Goal: Task Accomplishment & Management: Use online tool/utility

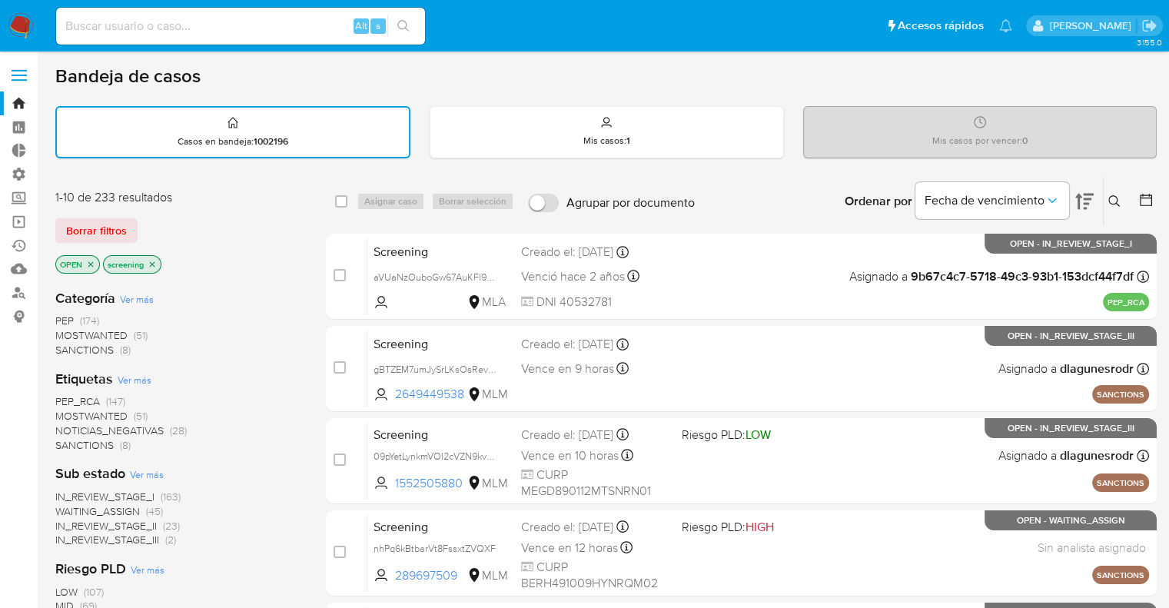
click at [196, 208] on div "1-10 de 233 resultados Borrar filtros OPEN screening" at bounding box center [178, 233] width 246 height 88
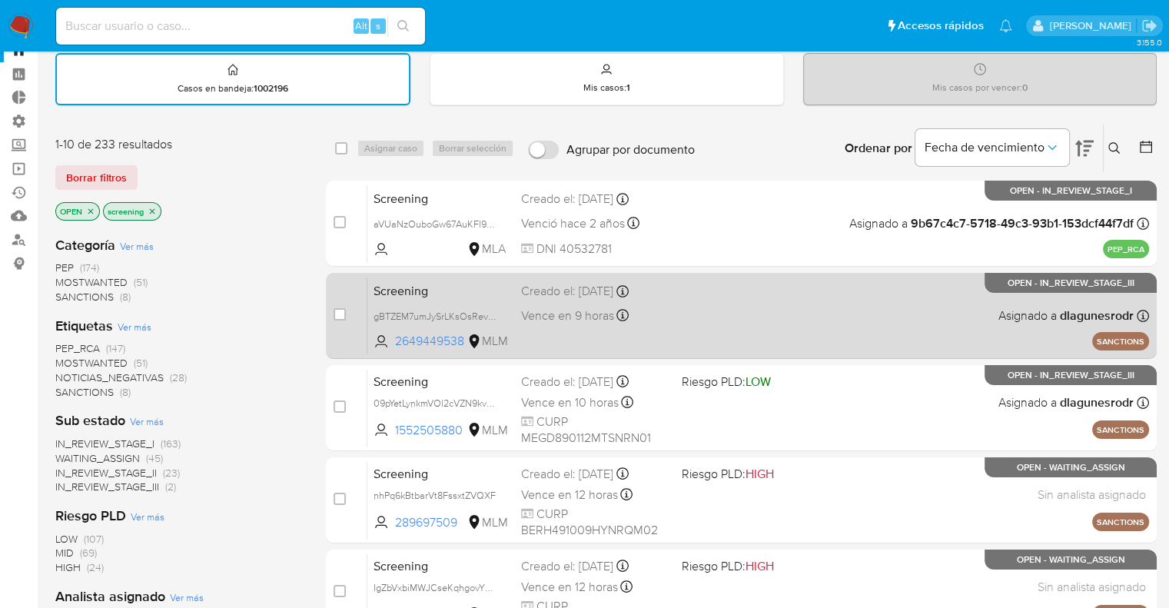
scroll to position [77, 0]
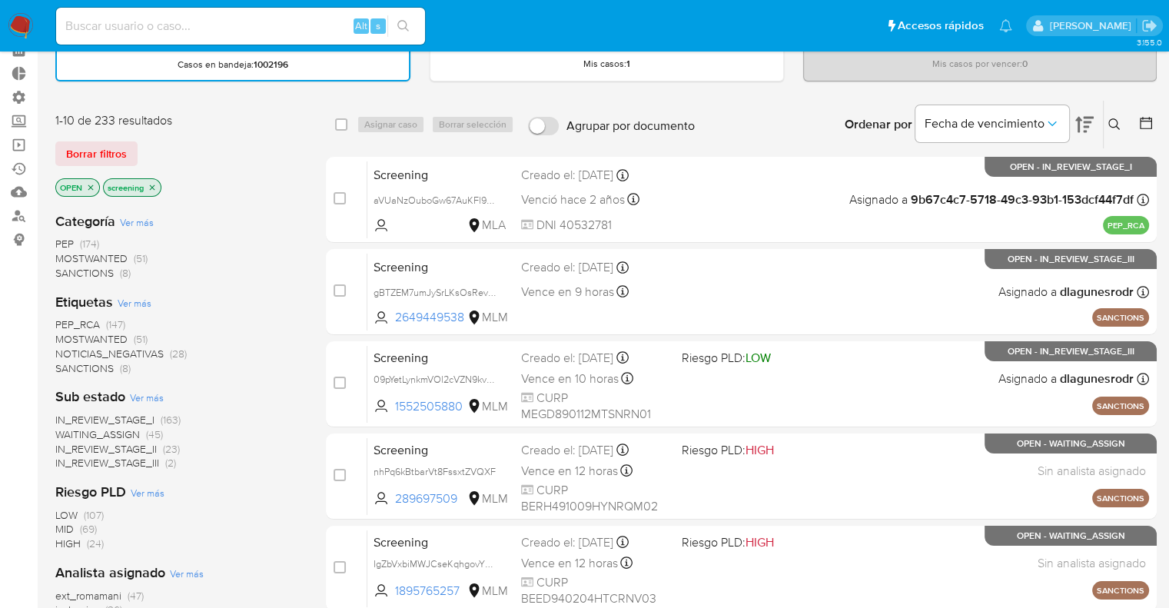
click at [67, 362] on span "SANCTIONS" at bounding box center [84, 367] width 58 height 15
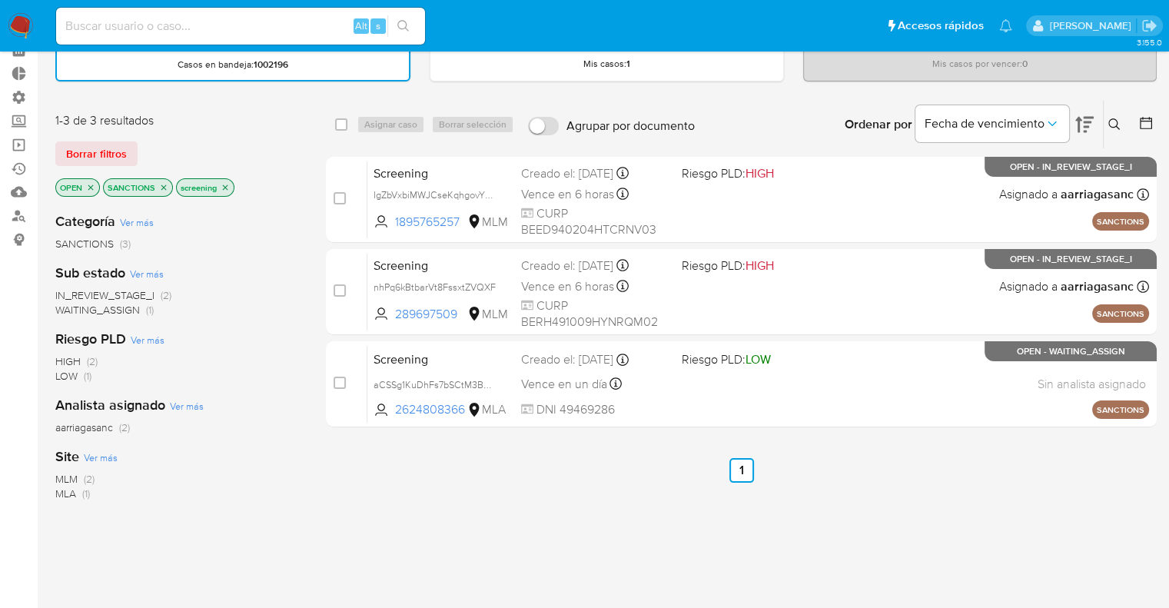
click at [160, 185] on icon "close-filter" at bounding box center [163, 187] width 9 height 9
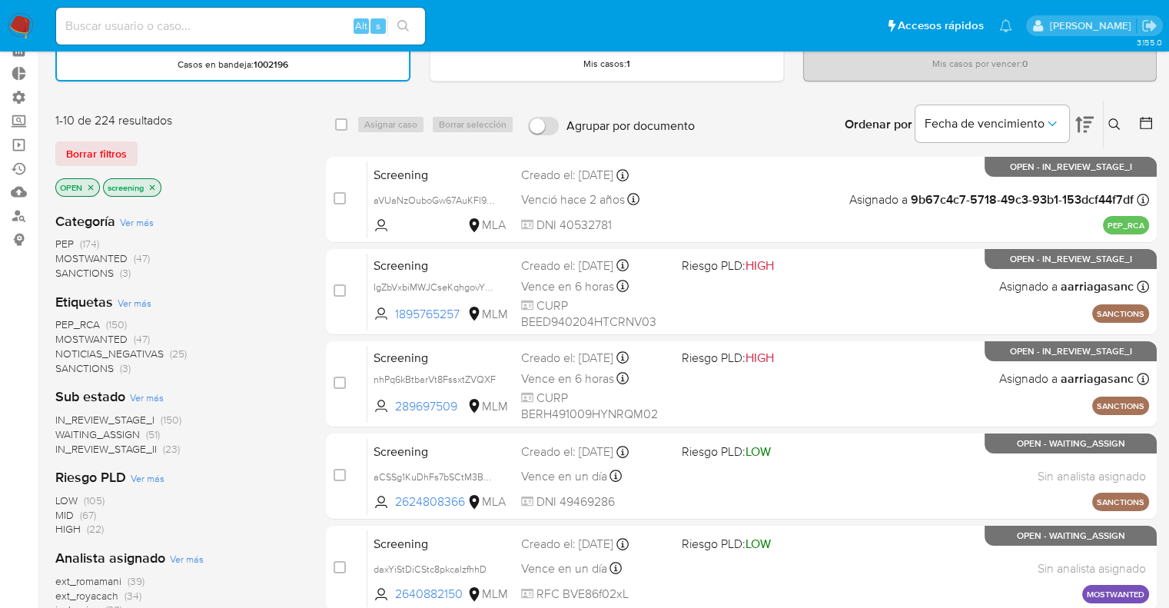
click at [65, 337] on span "MOSTWANTED" at bounding box center [91, 338] width 72 height 15
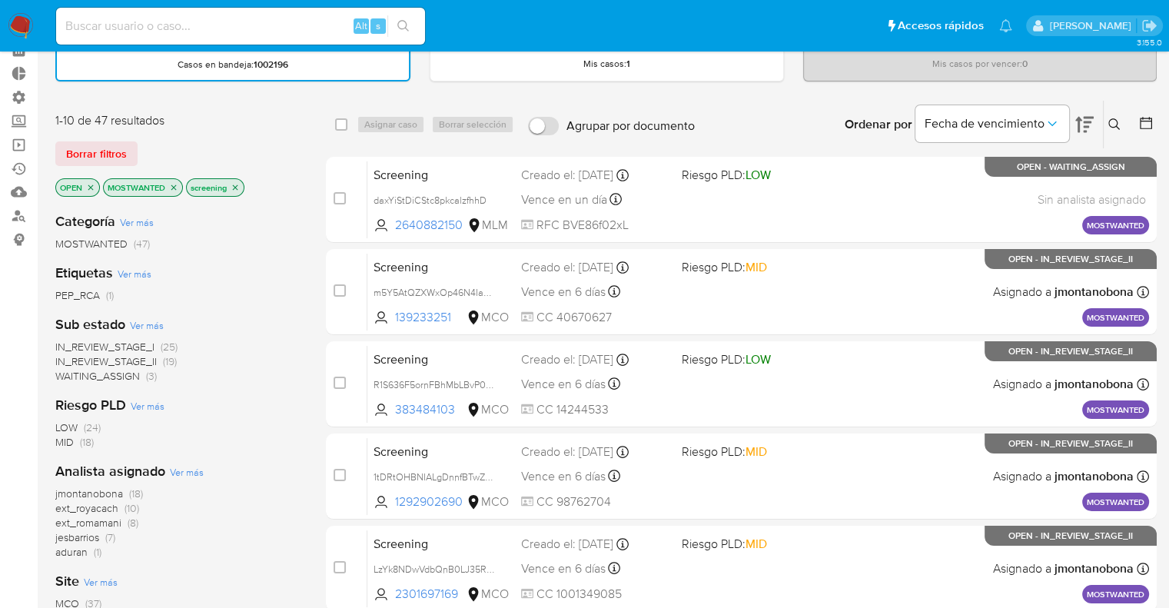
click at [67, 368] on span "WAITING_ASSIGN" at bounding box center [97, 375] width 85 height 15
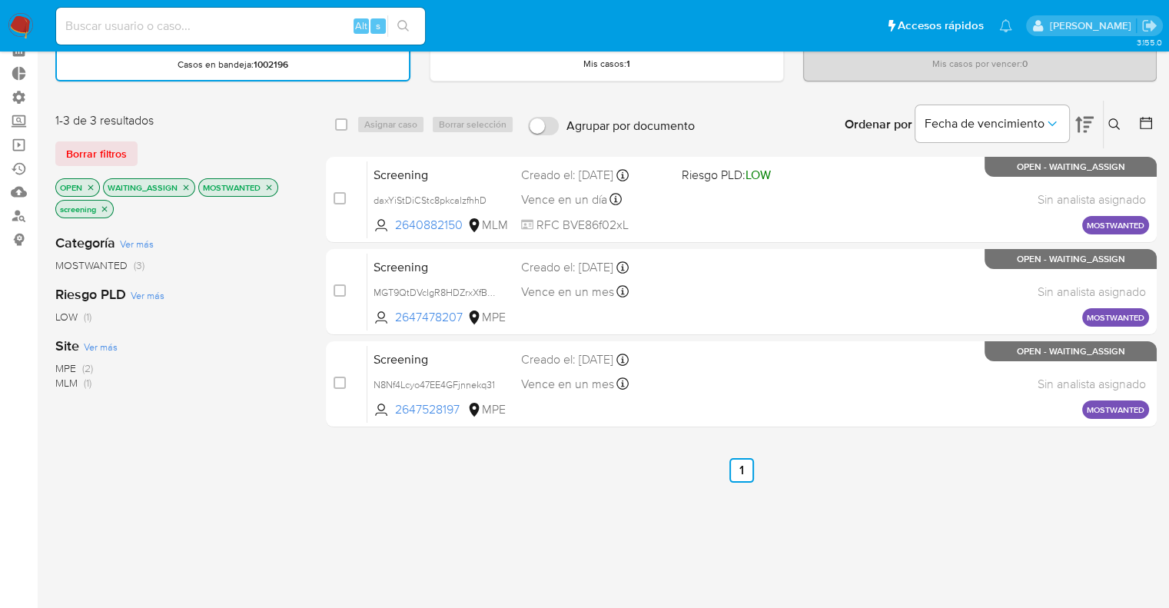
click at [184, 185] on icon "close-filter" at bounding box center [186, 186] width 5 height 5
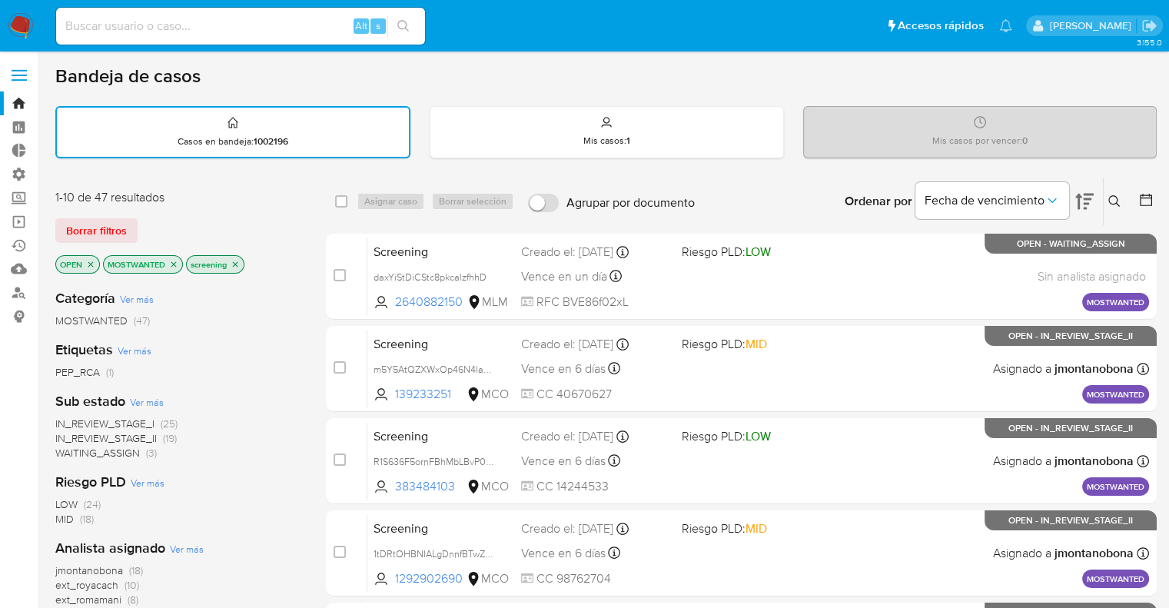
click at [172, 264] on icon "close-filter" at bounding box center [173, 263] width 5 height 5
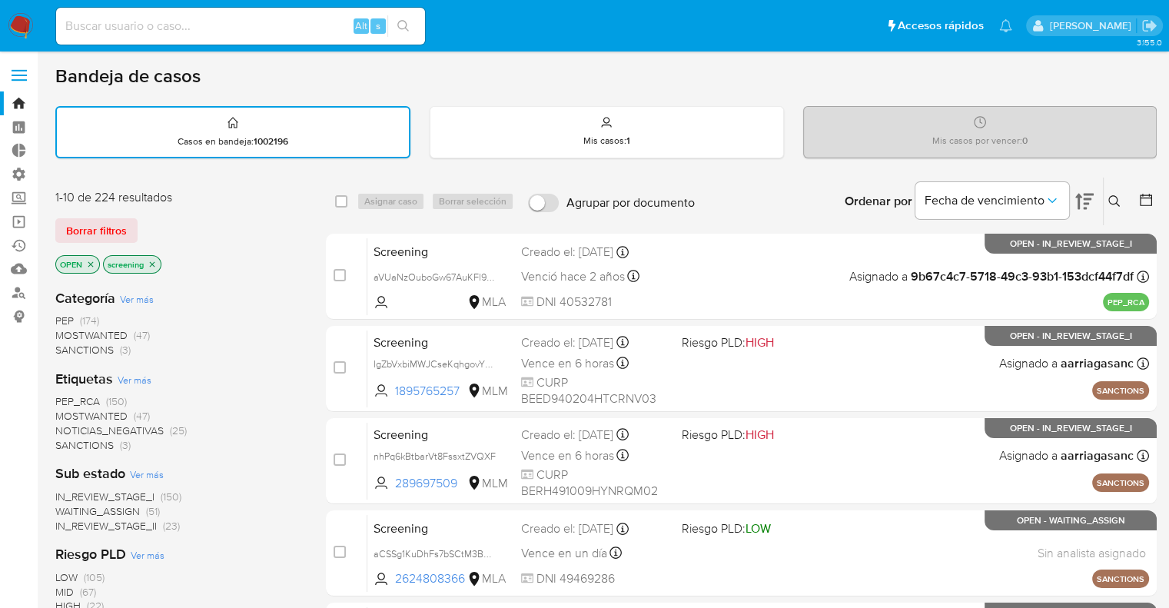
click at [65, 396] on span "PEP_RCA" at bounding box center [77, 401] width 45 height 15
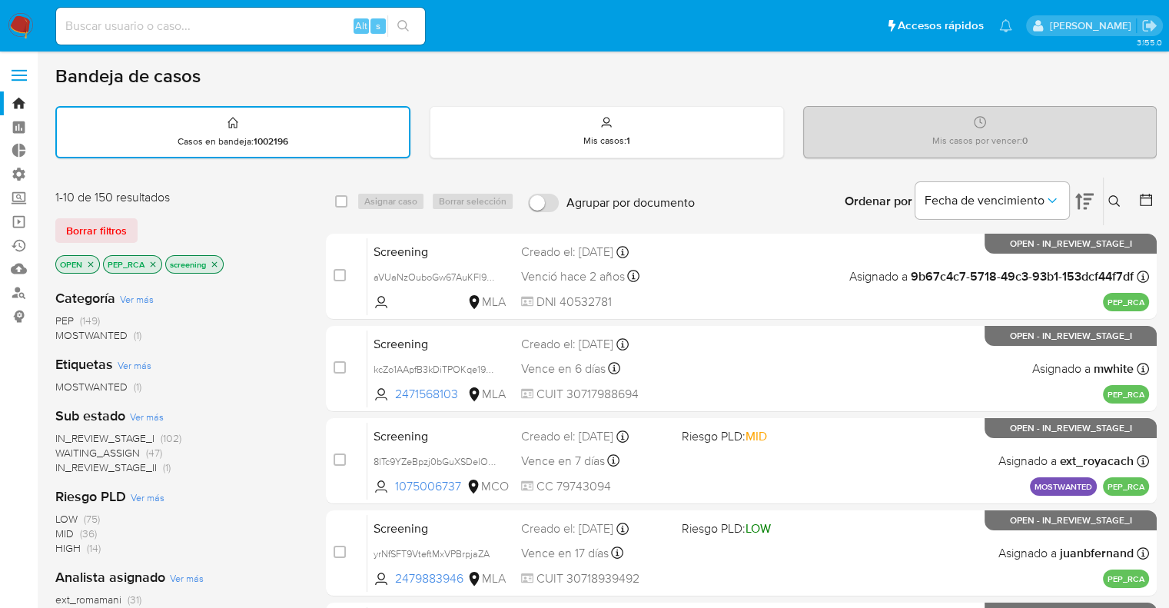
click at [151, 264] on icon "close-filter" at bounding box center [153, 263] width 5 height 5
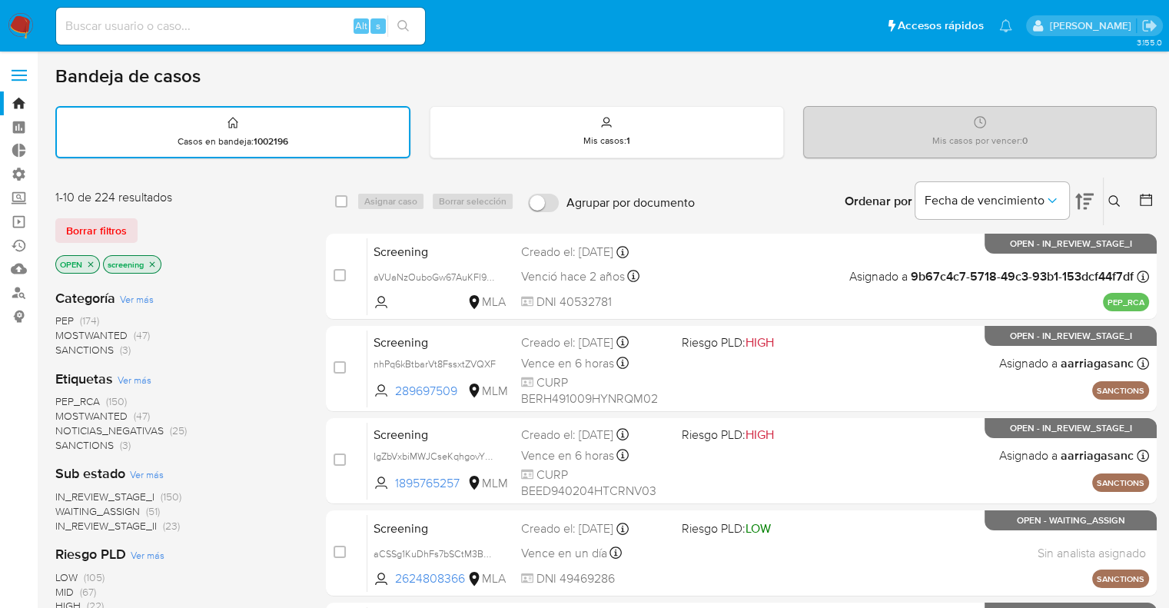
click at [154, 243] on div "1-10 de 224 resultados Borrar filtros OPEN screening" at bounding box center [178, 233] width 246 height 88
click at [142, 221] on div "Borrar filtros" at bounding box center [178, 230] width 246 height 25
click at [65, 440] on span "SANCTIONS" at bounding box center [84, 444] width 58 height 15
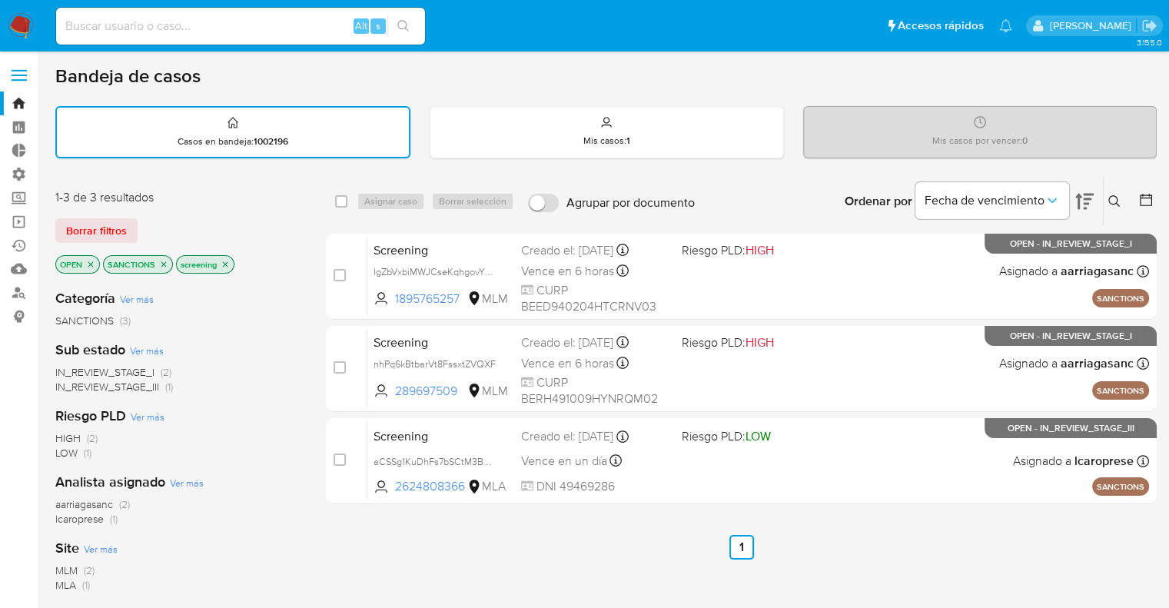
click at [160, 261] on icon "close-filter" at bounding box center [163, 264] width 9 height 9
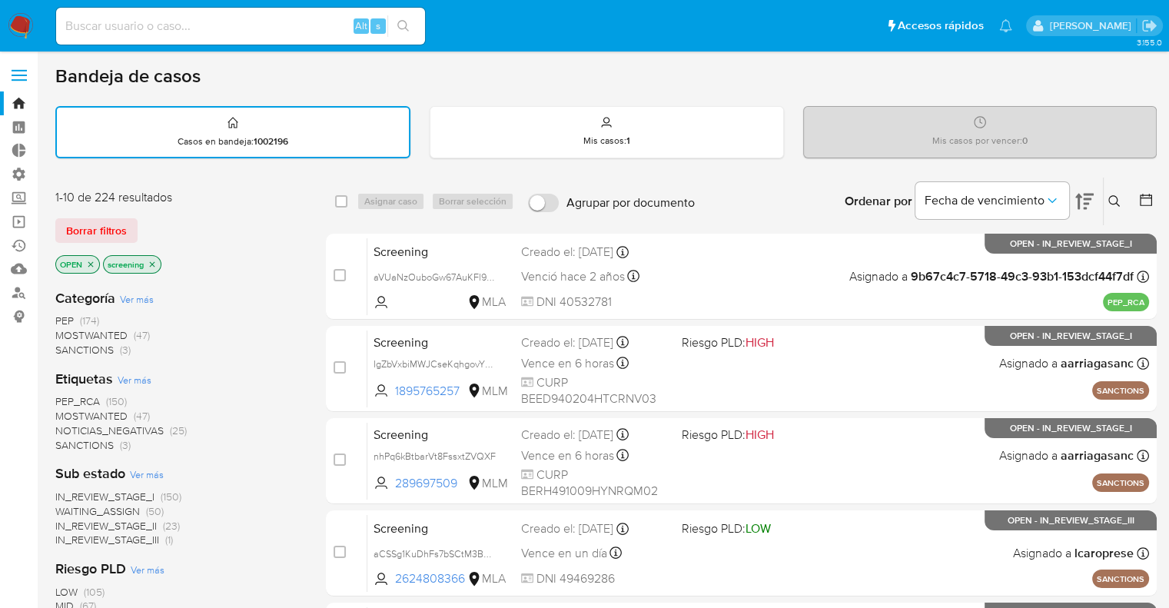
click at [68, 411] on span "MOSTWANTED" at bounding box center [91, 415] width 72 height 15
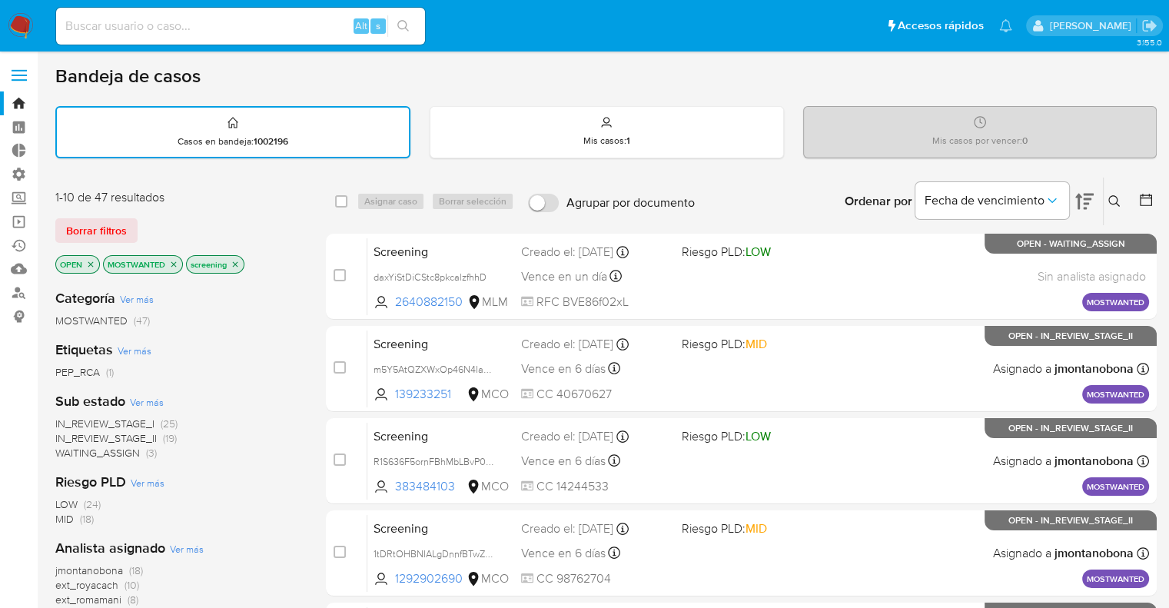
click at [132, 450] on span "WAITING_ASSIGN" at bounding box center [97, 452] width 85 height 15
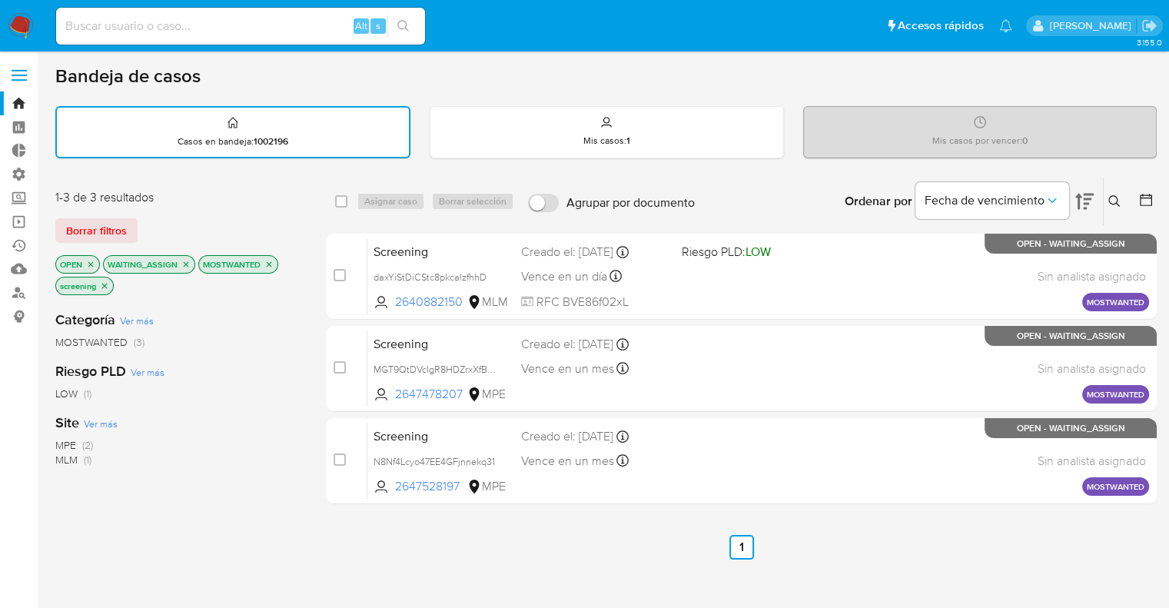
click at [187, 262] on icon "close-filter" at bounding box center [185, 264] width 9 height 9
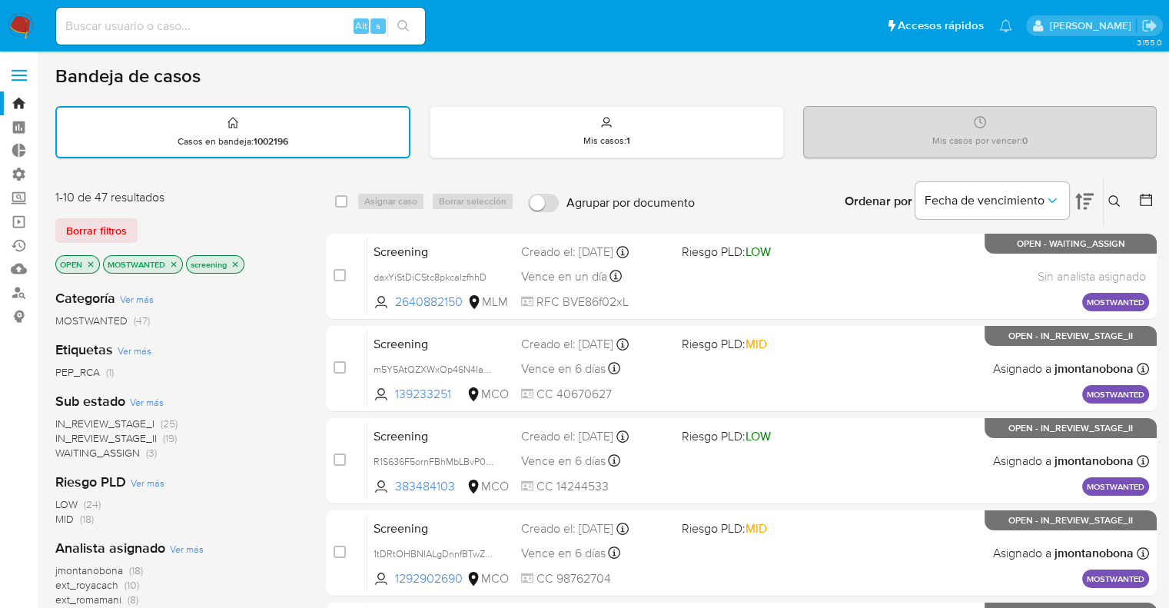
click at [175, 264] on icon "close-filter" at bounding box center [173, 264] width 9 height 9
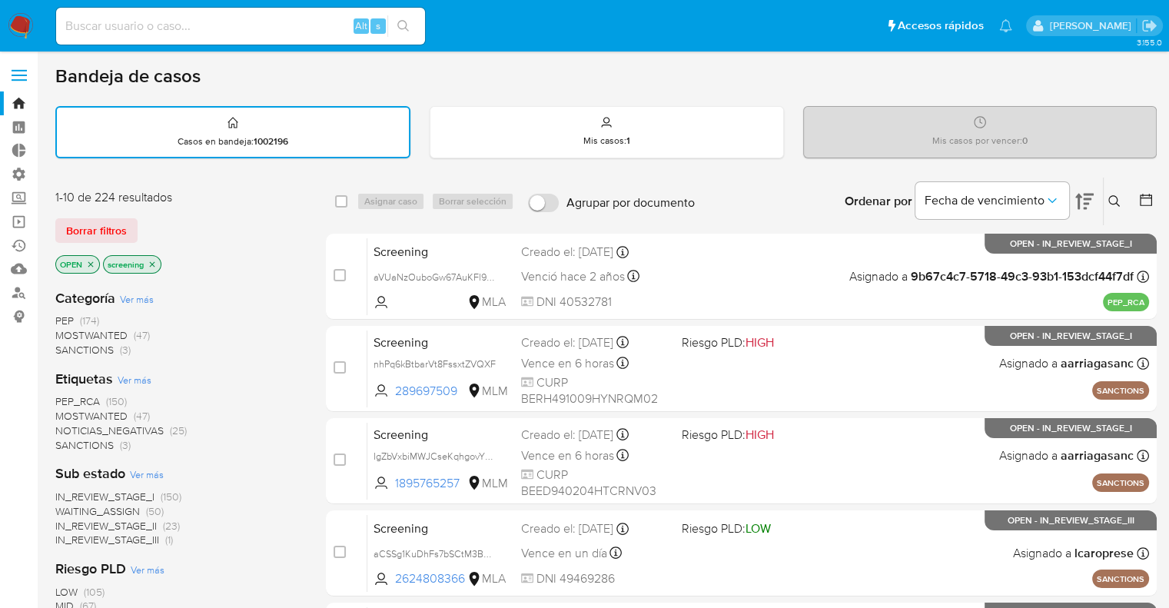
click at [63, 398] on span "PEP_RCA" at bounding box center [77, 401] width 45 height 15
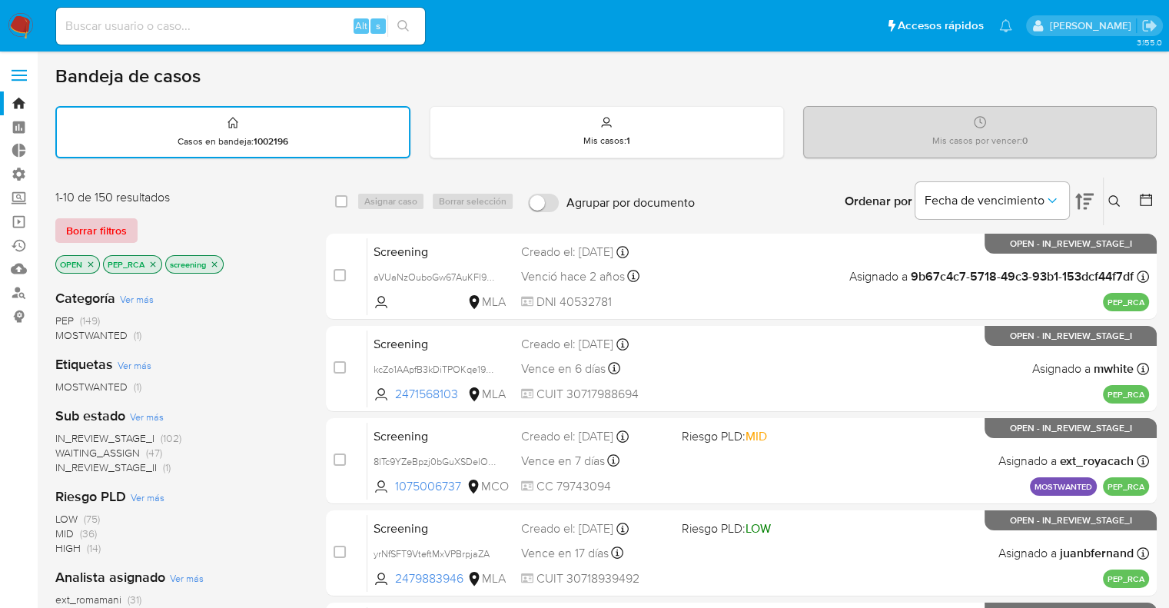
click at [128, 218] on button "Borrar filtros" at bounding box center [96, 230] width 82 height 25
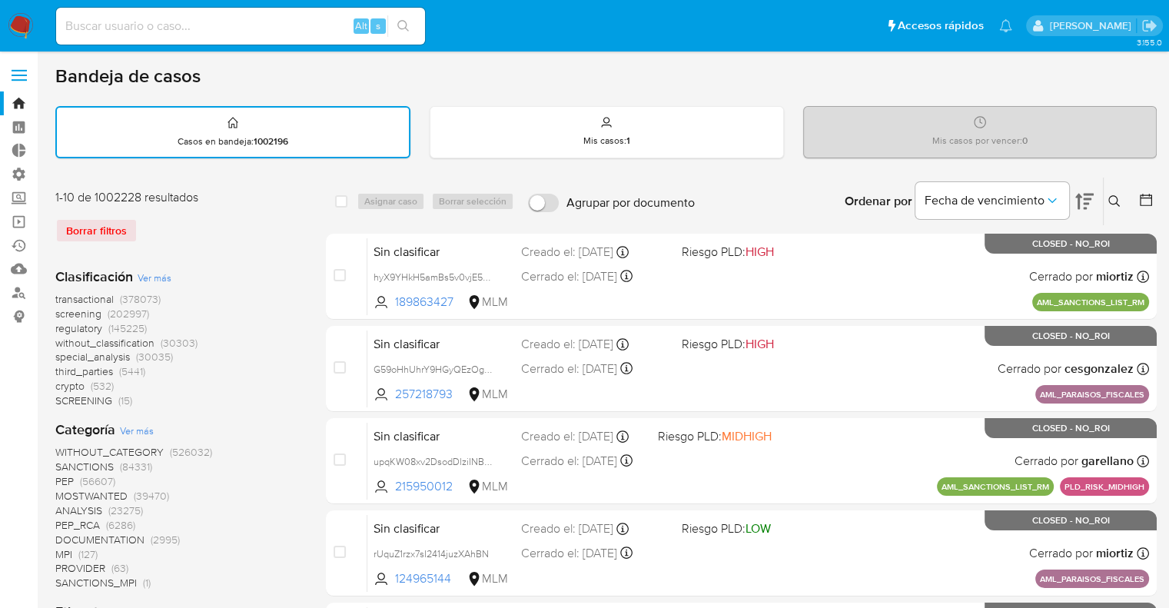
click at [61, 323] on span "regulatory" at bounding box center [78, 328] width 47 height 15
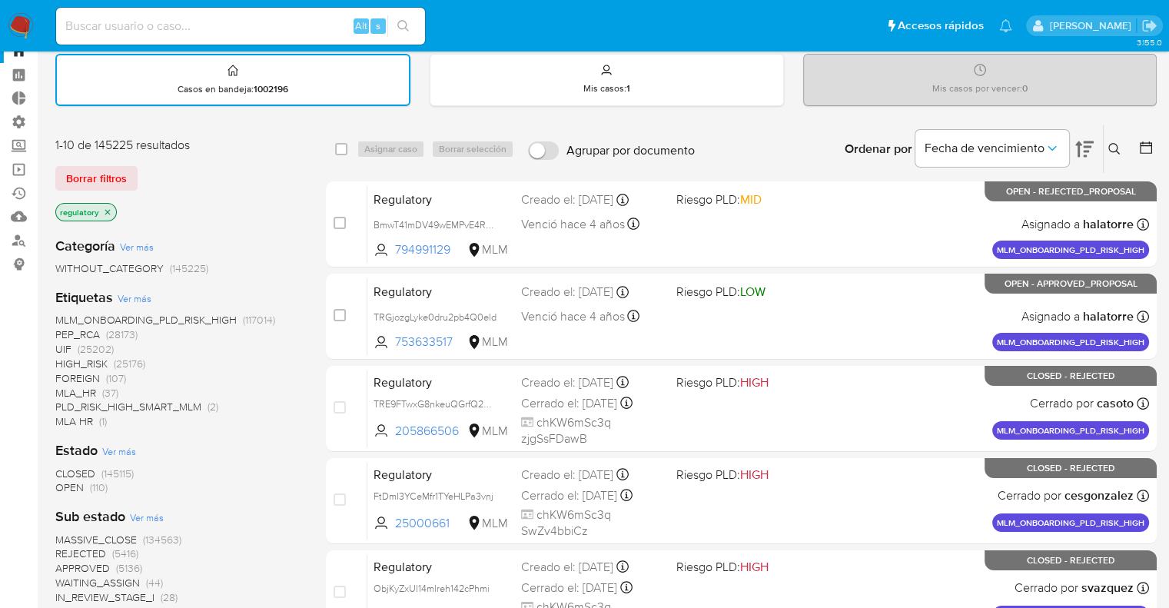
scroll to position [154, 0]
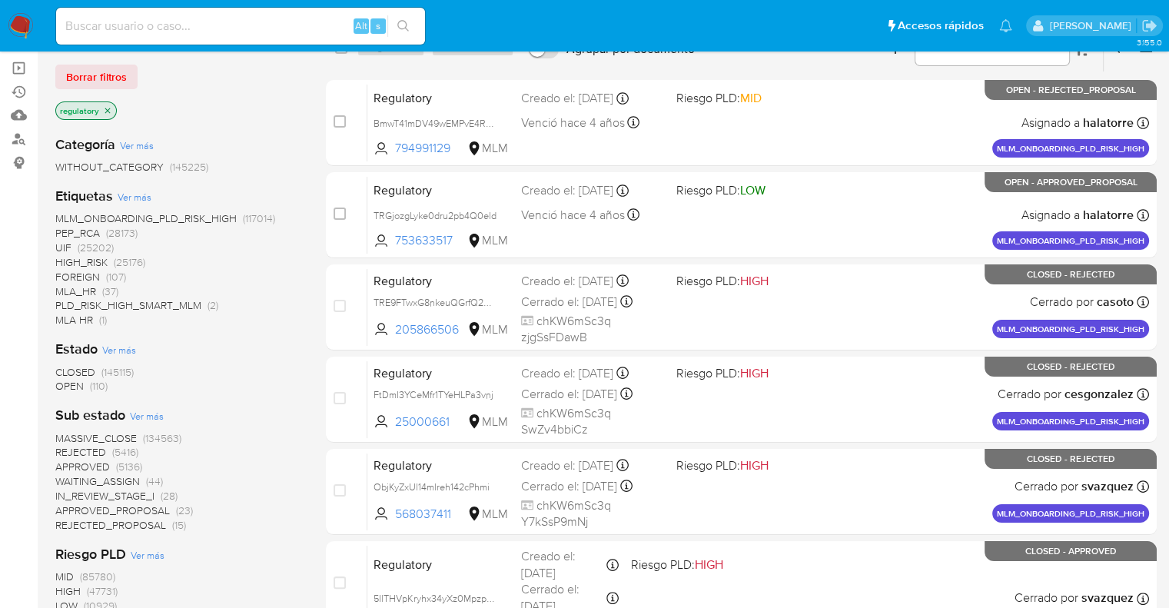
click at [65, 384] on span "OPEN" at bounding box center [69, 385] width 28 height 15
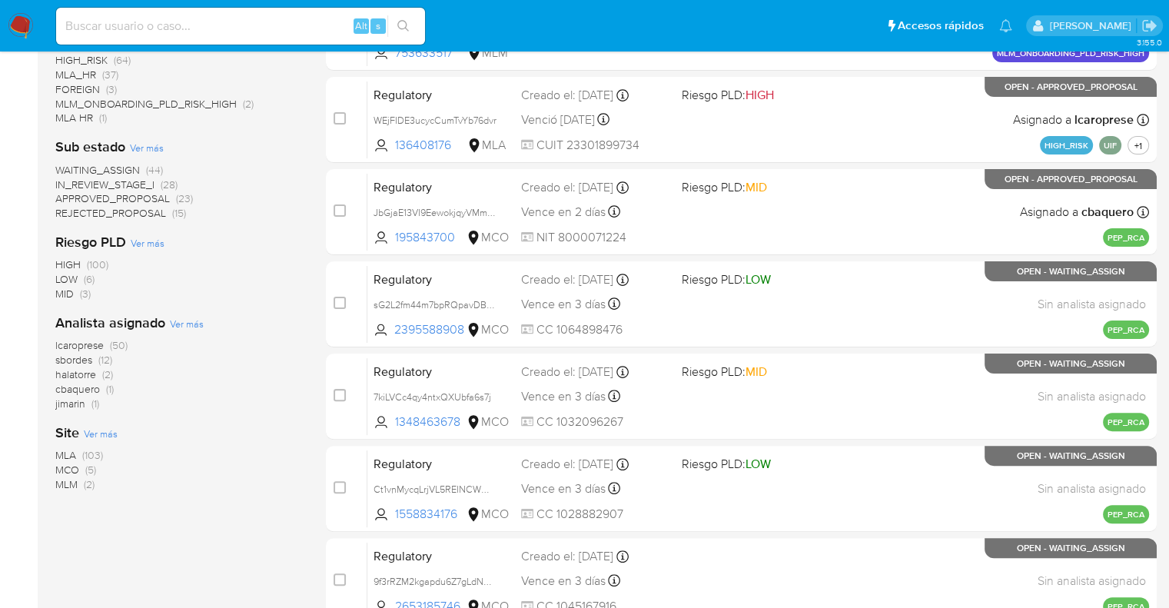
scroll to position [384, 0]
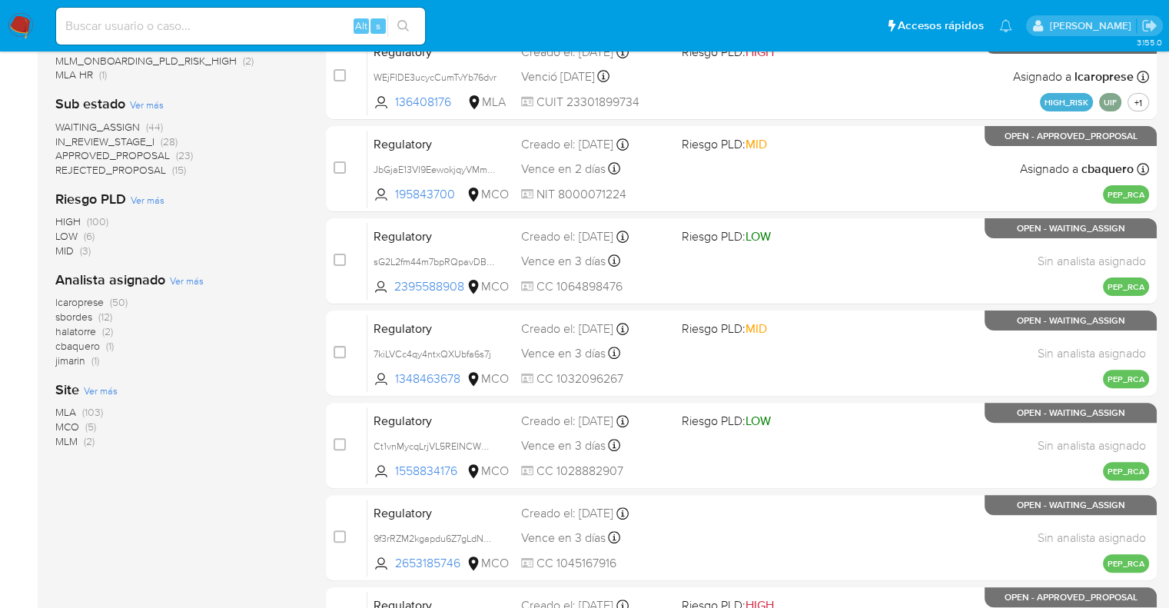
click at [65, 426] on span "MCO" at bounding box center [67, 426] width 24 height 15
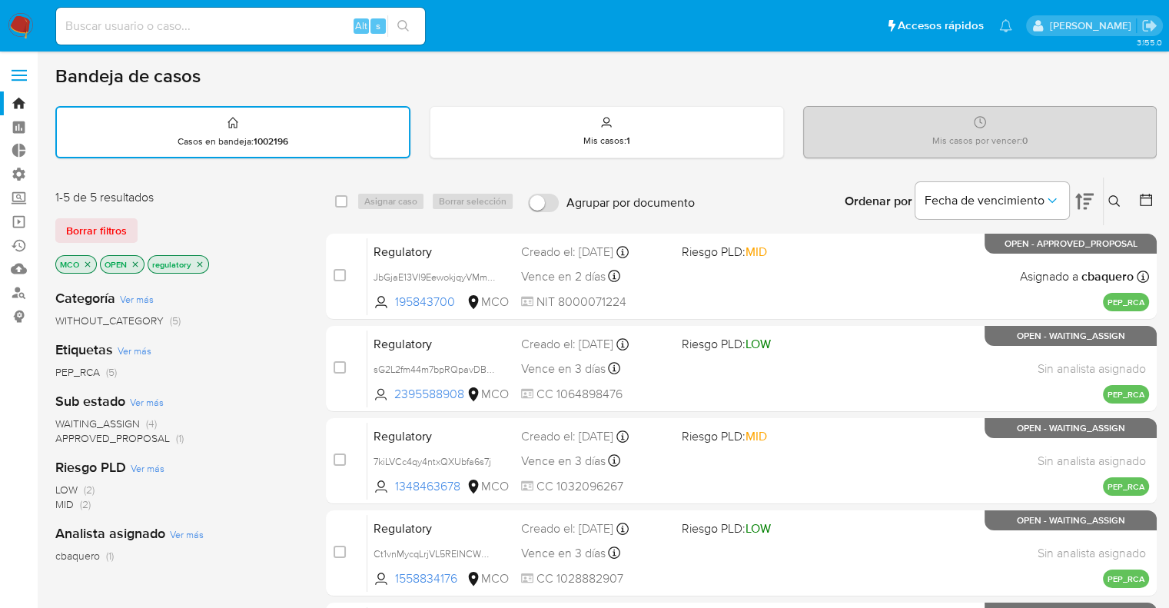
click at [65, 426] on span "WAITING_ASSIGN" at bounding box center [97, 423] width 85 height 15
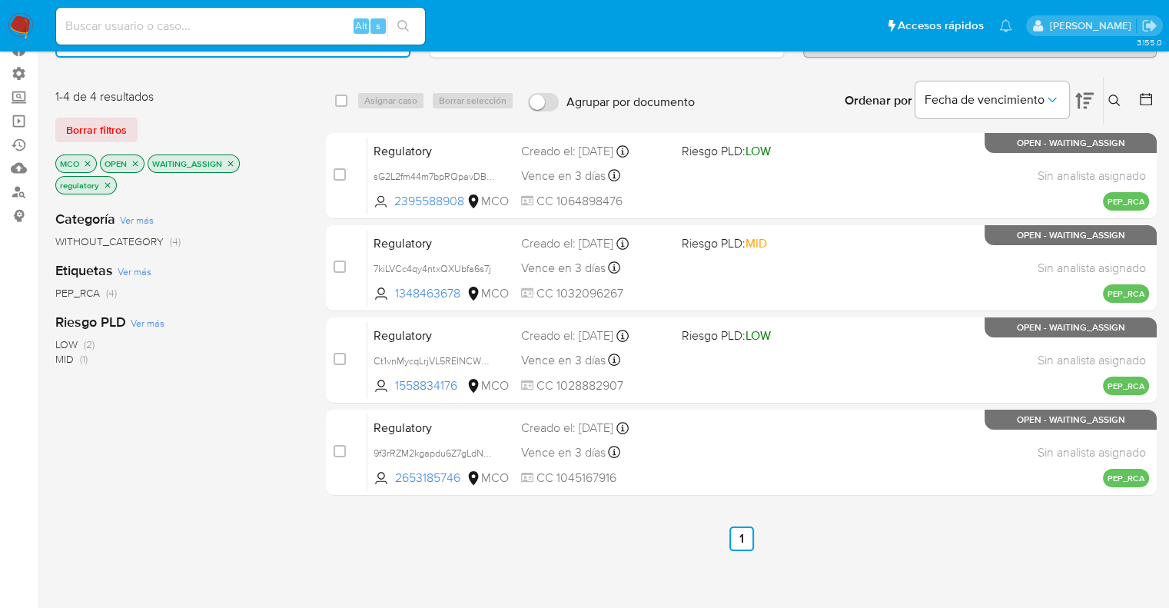
scroll to position [77, 0]
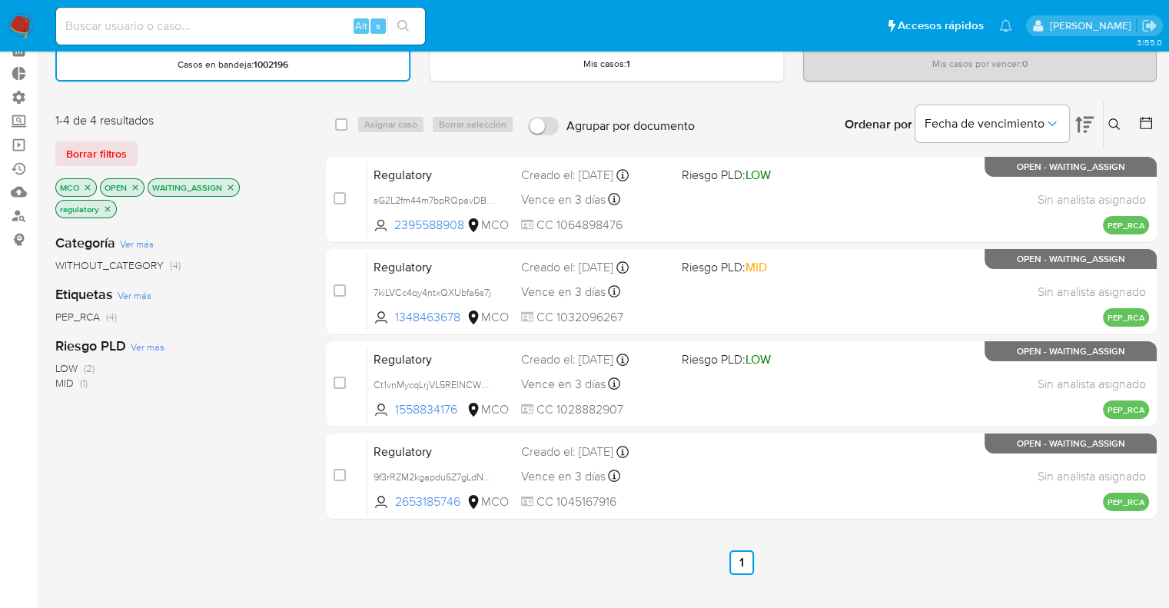
click at [231, 184] on icon "close-filter" at bounding box center [230, 187] width 9 height 9
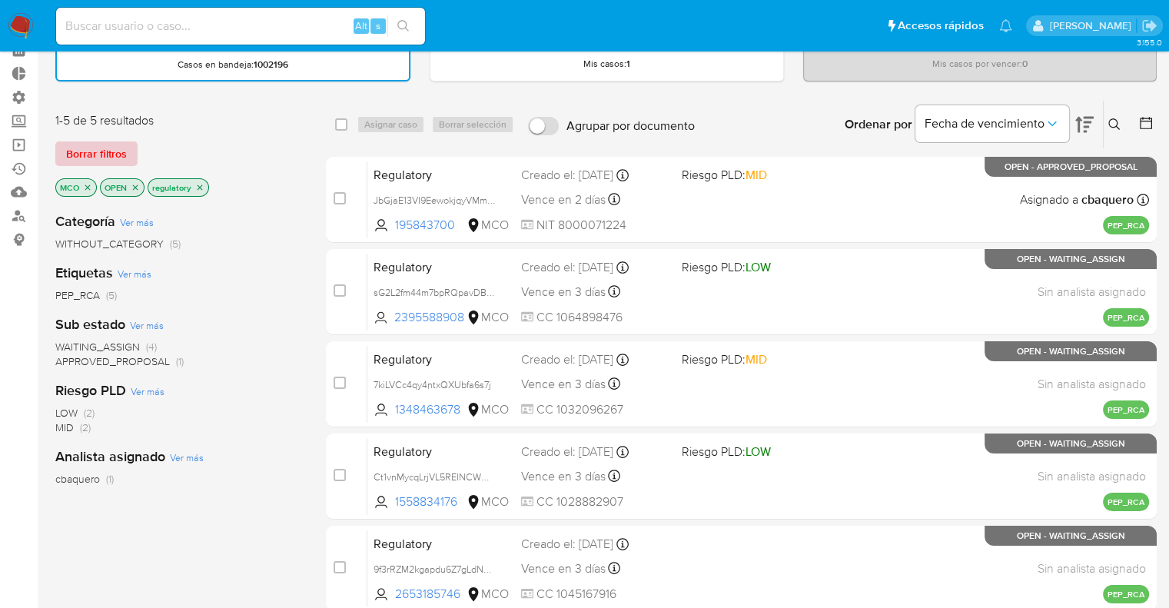
click at [120, 159] on span "Borrar filtros" at bounding box center [96, 154] width 61 height 22
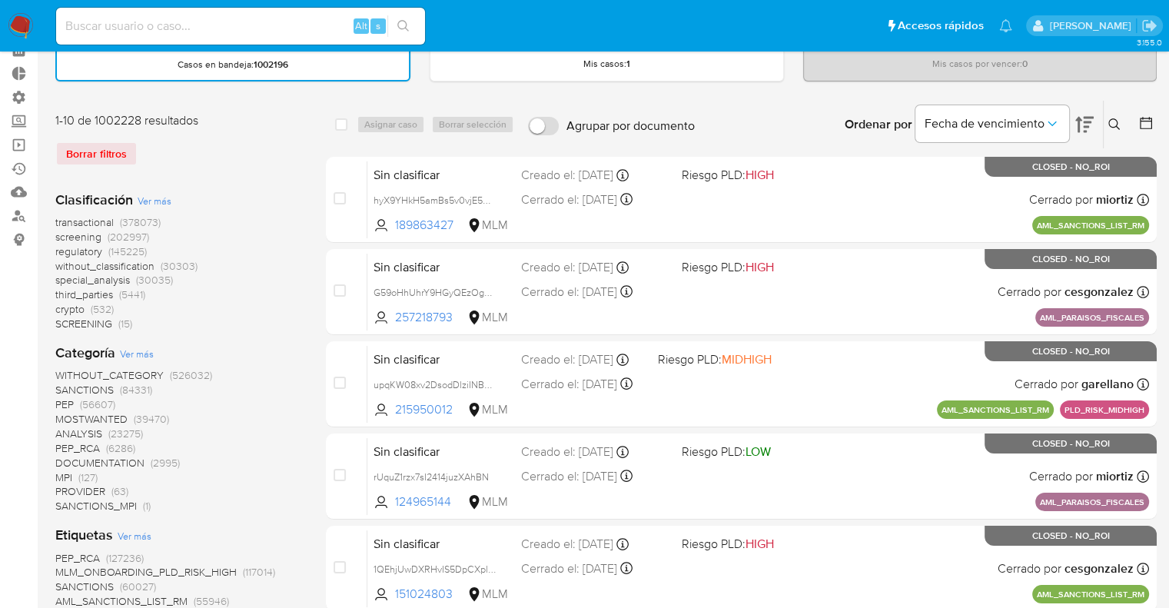
click at [57, 237] on span "screening" at bounding box center [78, 236] width 46 height 15
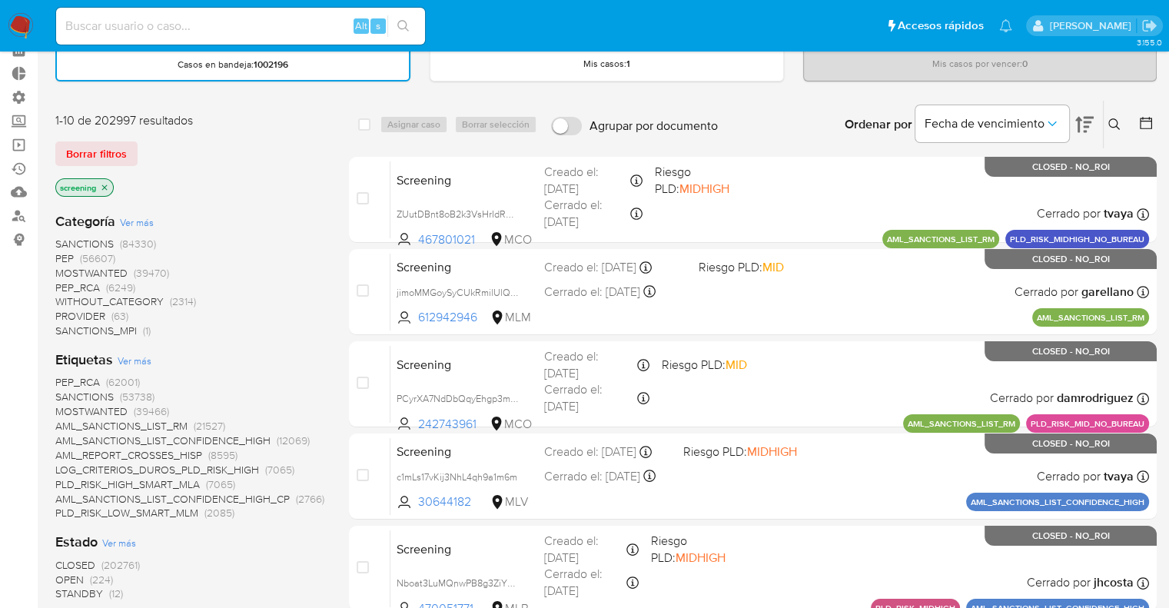
click at [839, 18] on ul "Pausado Ver notificaciones Alt s Accesos rápidos Presiona las siguientes teclas…" at bounding box center [534, 25] width 972 height 38
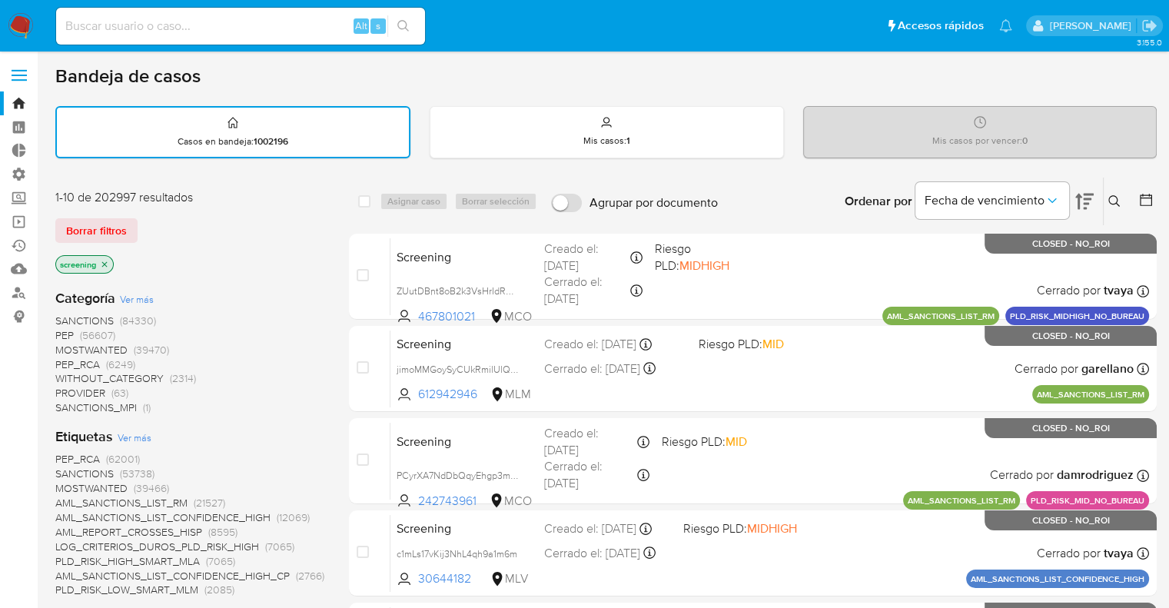
click at [218, 67] on div "Bandeja de casos" at bounding box center [605, 76] width 1101 height 23
click at [258, 203] on div "1-10 de 202997 resultados" at bounding box center [178, 197] width 246 height 17
click at [792, 65] on div "Bandeja de casos" at bounding box center [605, 76] width 1101 height 23
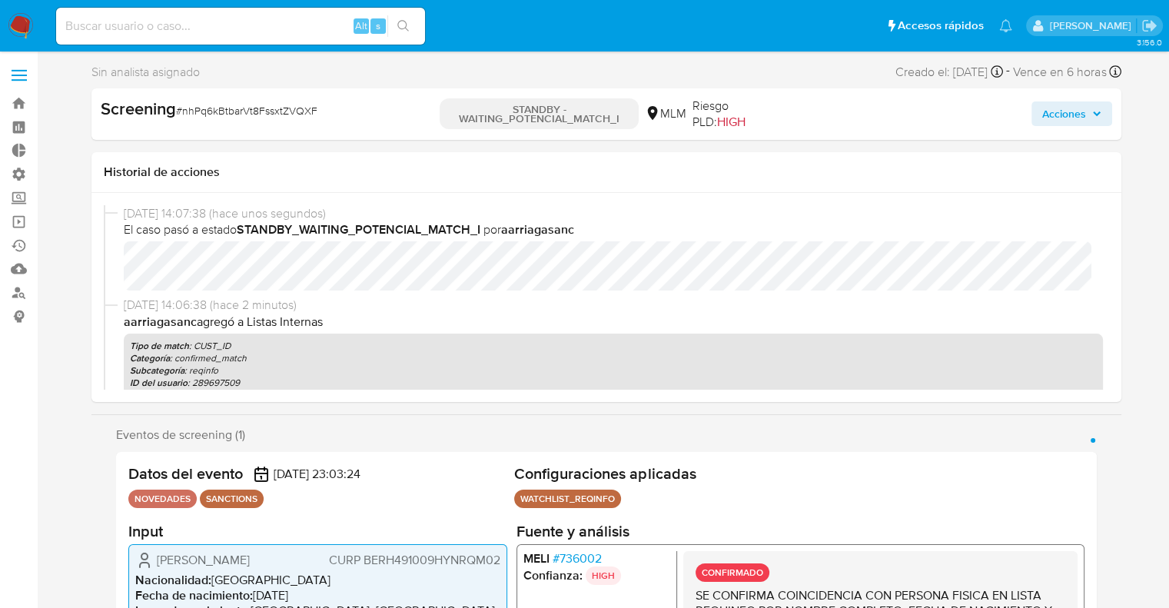
select select "10"
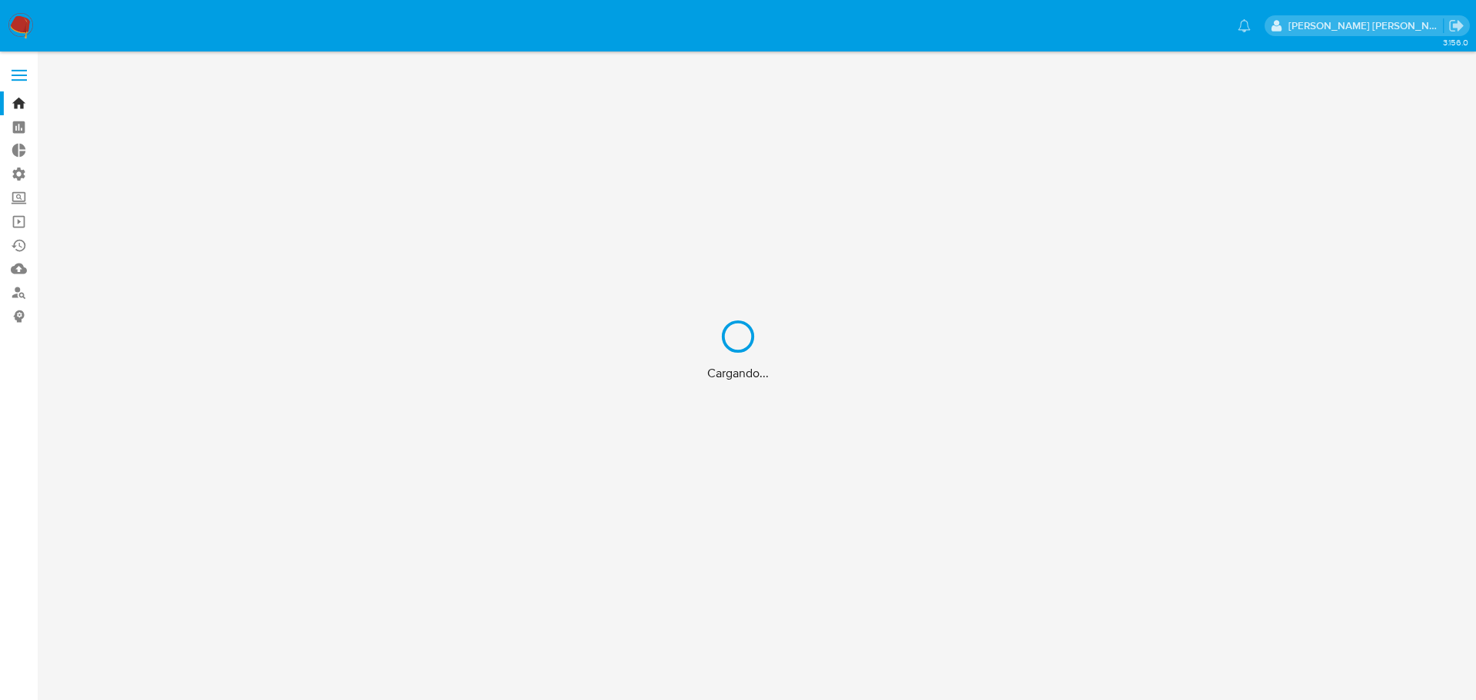
click at [27, 202] on div "Cargando..." at bounding box center [738, 350] width 1476 height 700
click at [25, 200] on div "Cargando..." at bounding box center [738, 350] width 1476 height 700
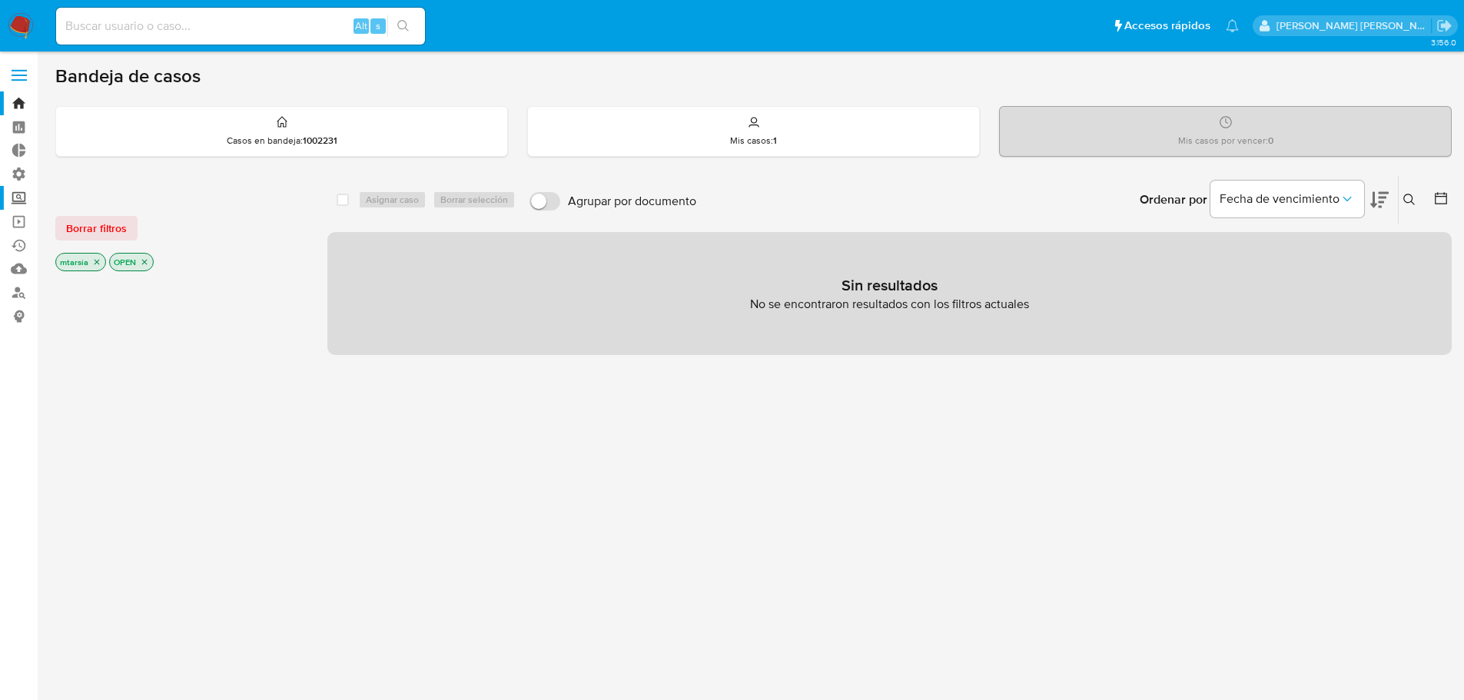
click at [23, 196] on label "Screening" at bounding box center [91, 198] width 183 height 24
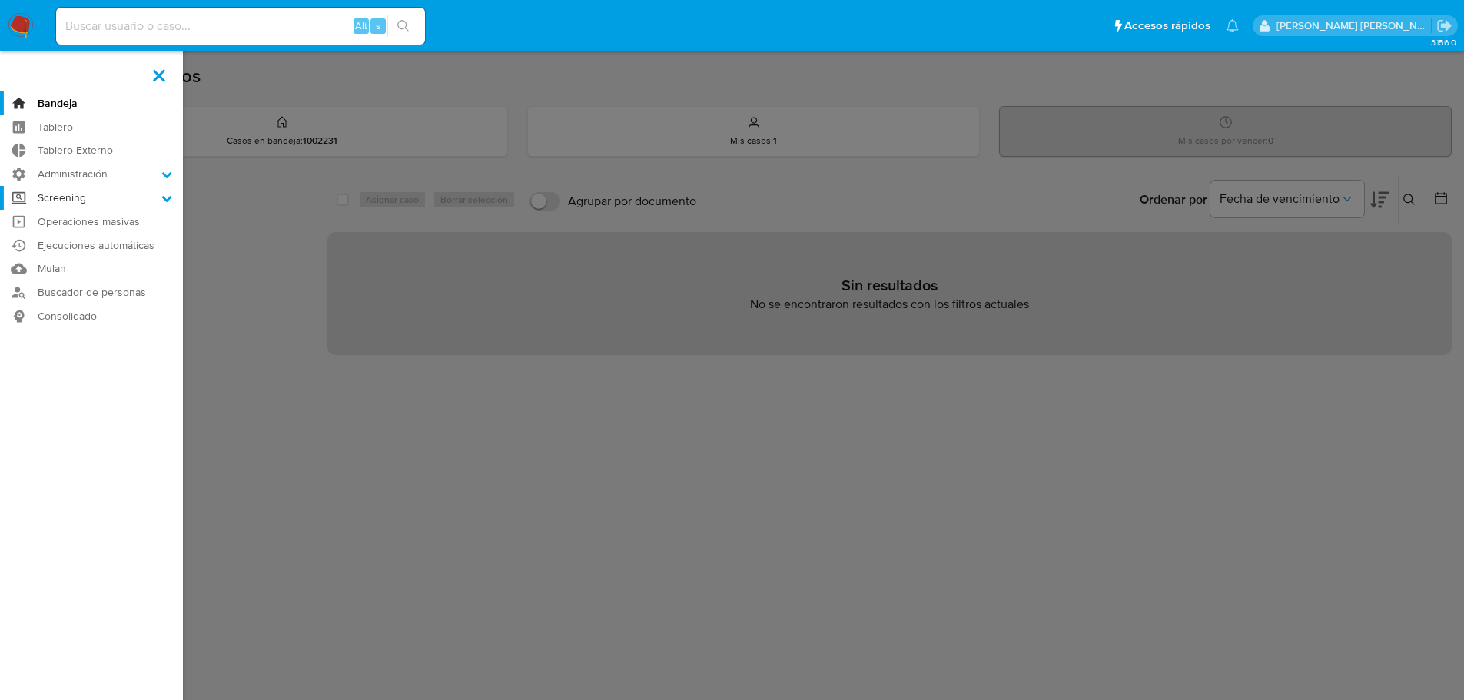
click at [0, 0] on input "Screening" at bounding box center [0, 0] width 0 height 0
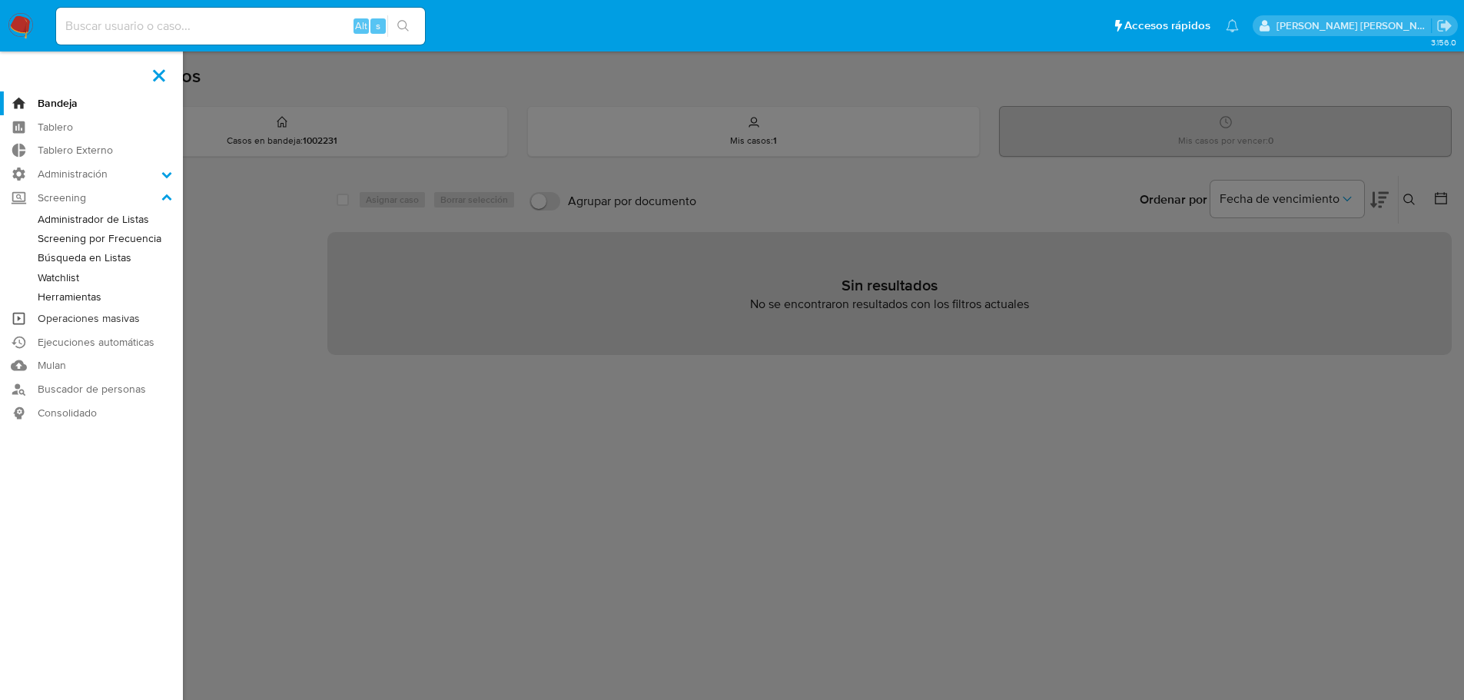
click at [44, 324] on link "Operaciones masivas" at bounding box center [91, 319] width 183 height 24
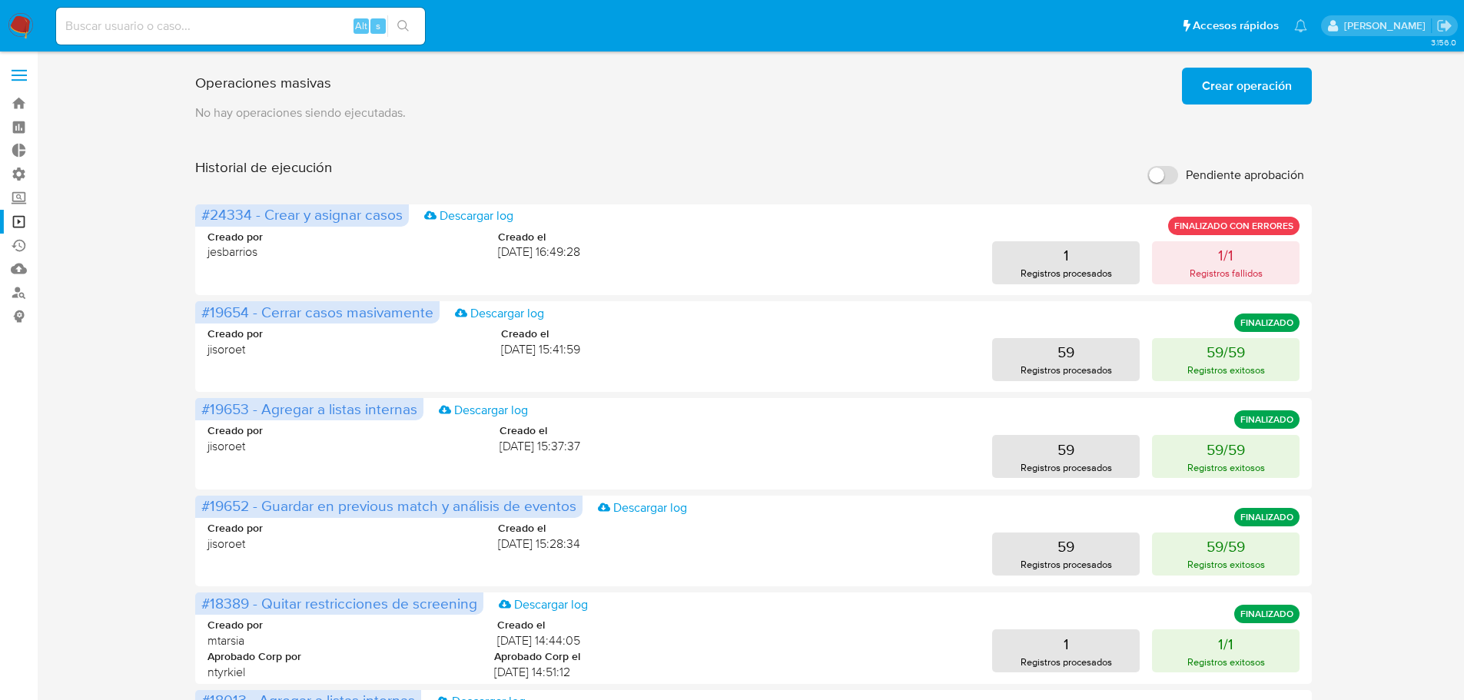
click at [1187, 100] on button "Crear operación" at bounding box center [1247, 86] width 130 height 37
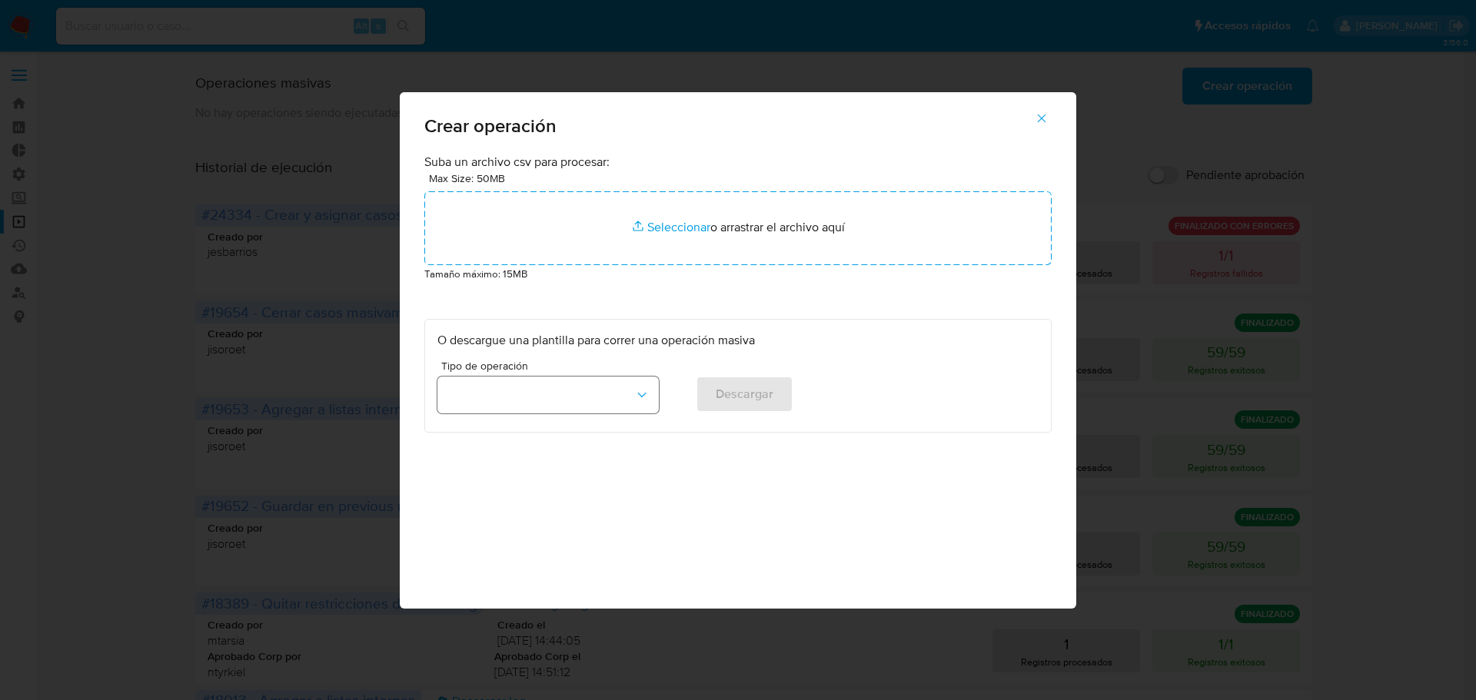
click at [627, 396] on button "button" at bounding box center [547, 395] width 221 height 37
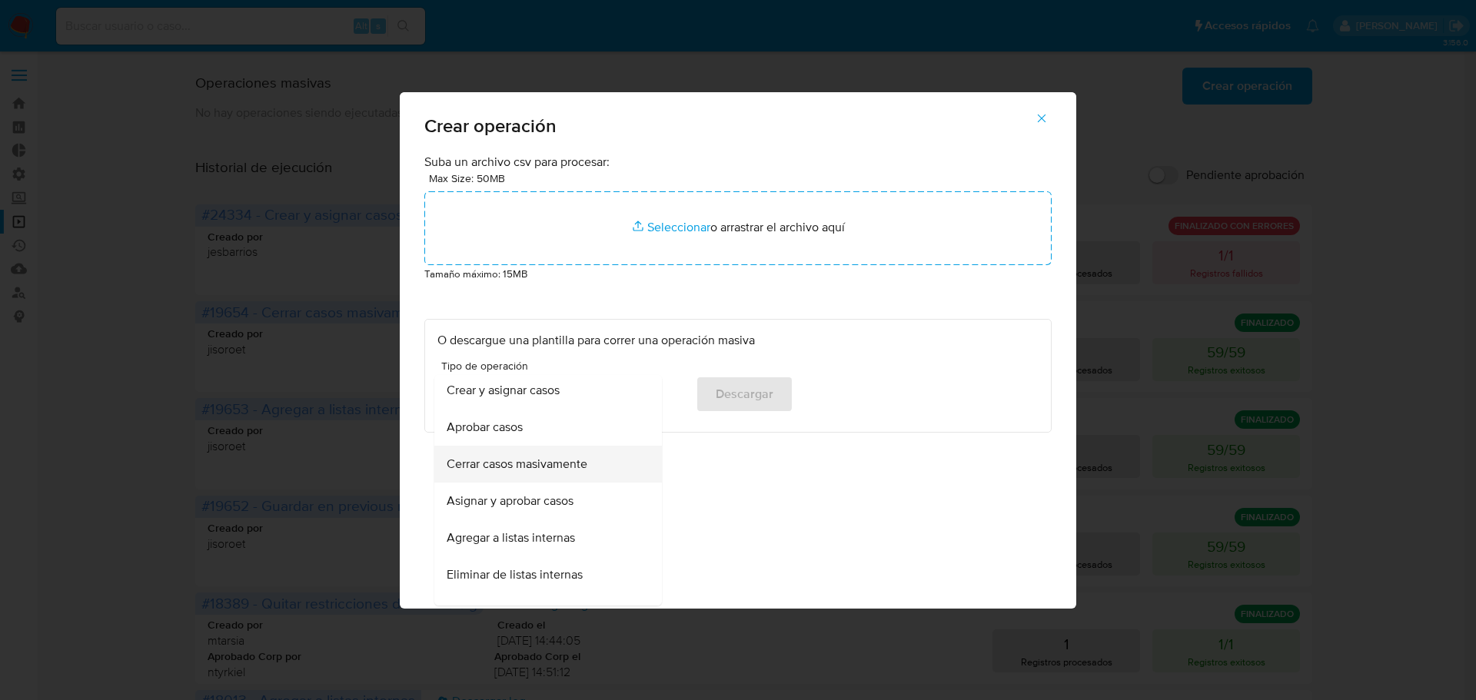
click at [616, 457] on div "Cerrar casos masivamente" at bounding box center [544, 464] width 194 height 37
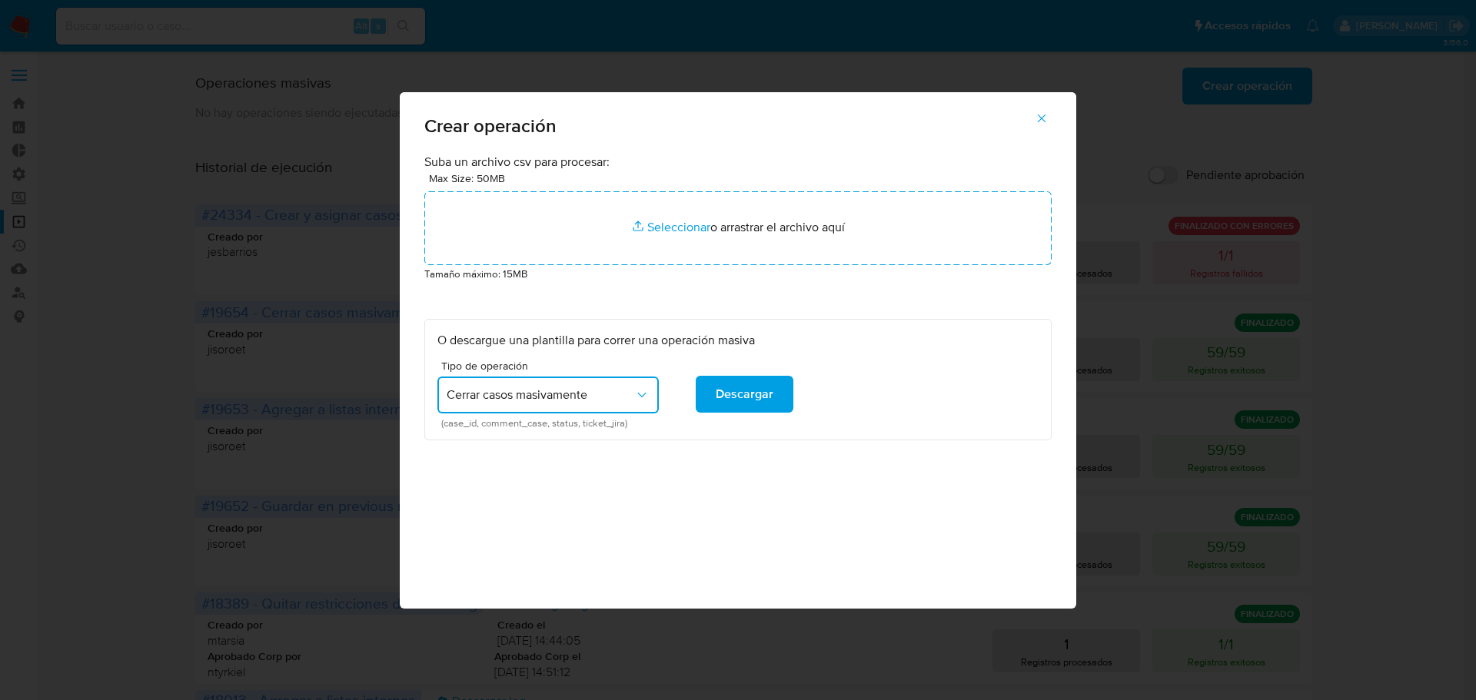
click at [844, 342] on p "O descargue una plantilla para correr una operación masiva" at bounding box center [737, 340] width 601 height 17
click at [604, 406] on button "Cerrar casos masivamente" at bounding box center [547, 395] width 221 height 37
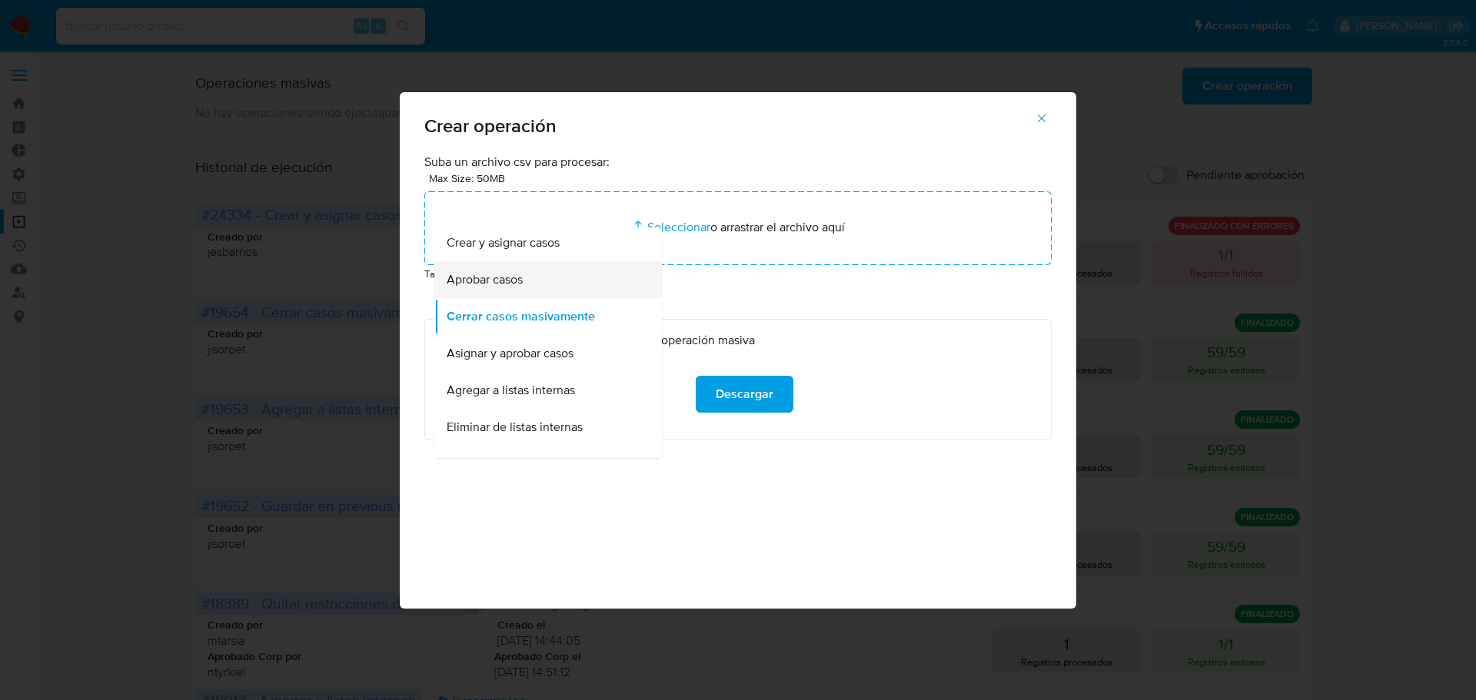
scroll to position [154, 0]
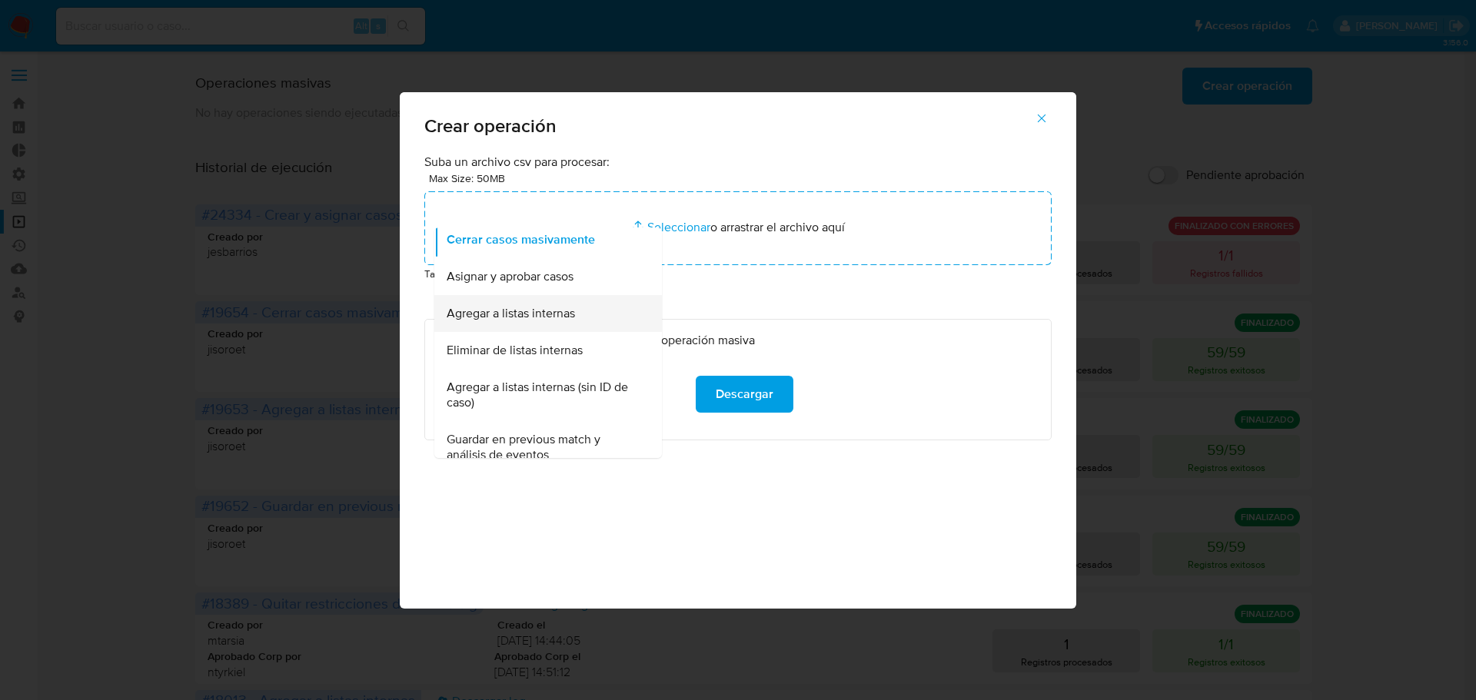
click at [583, 317] on div "Agregar a listas internas" at bounding box center [544, 313] width 194 height 37
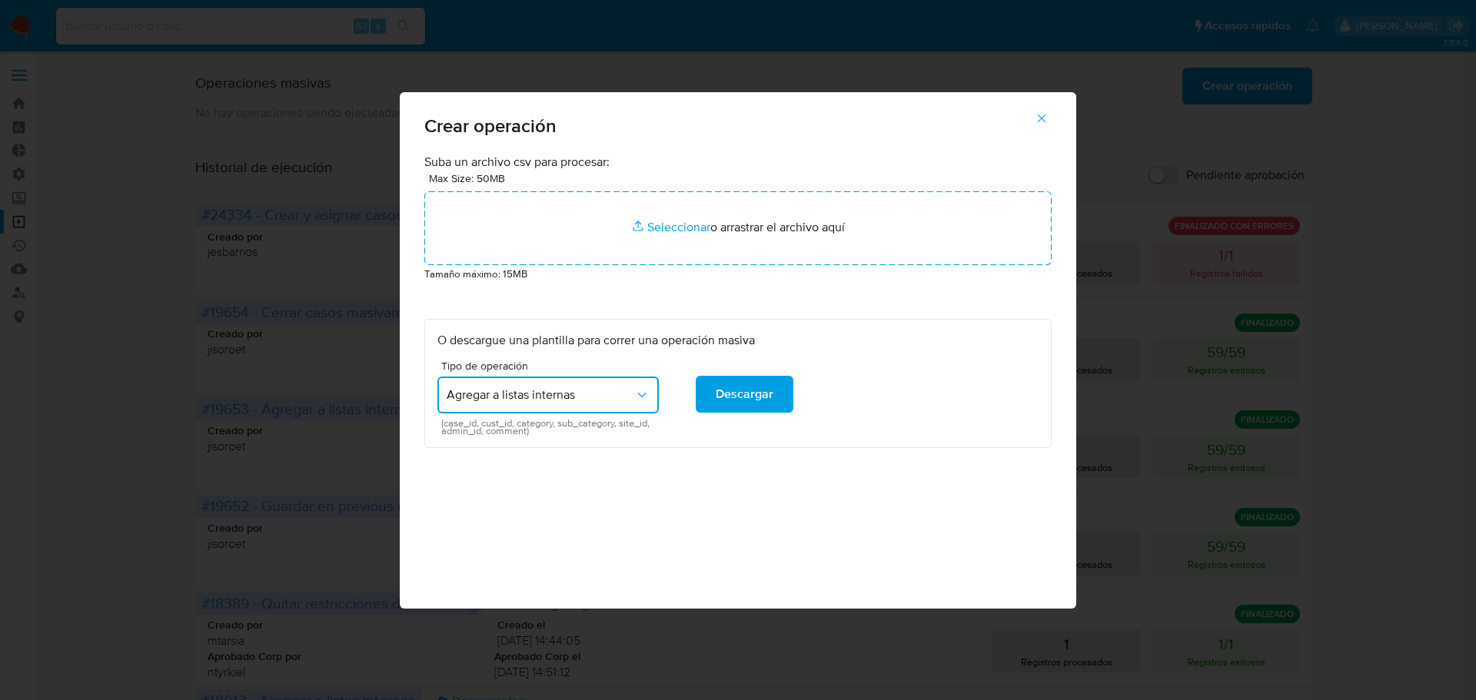
click at [613, 382] on button "Agregar a listas internas" at bounding box center [547, 395] width 221 height 37
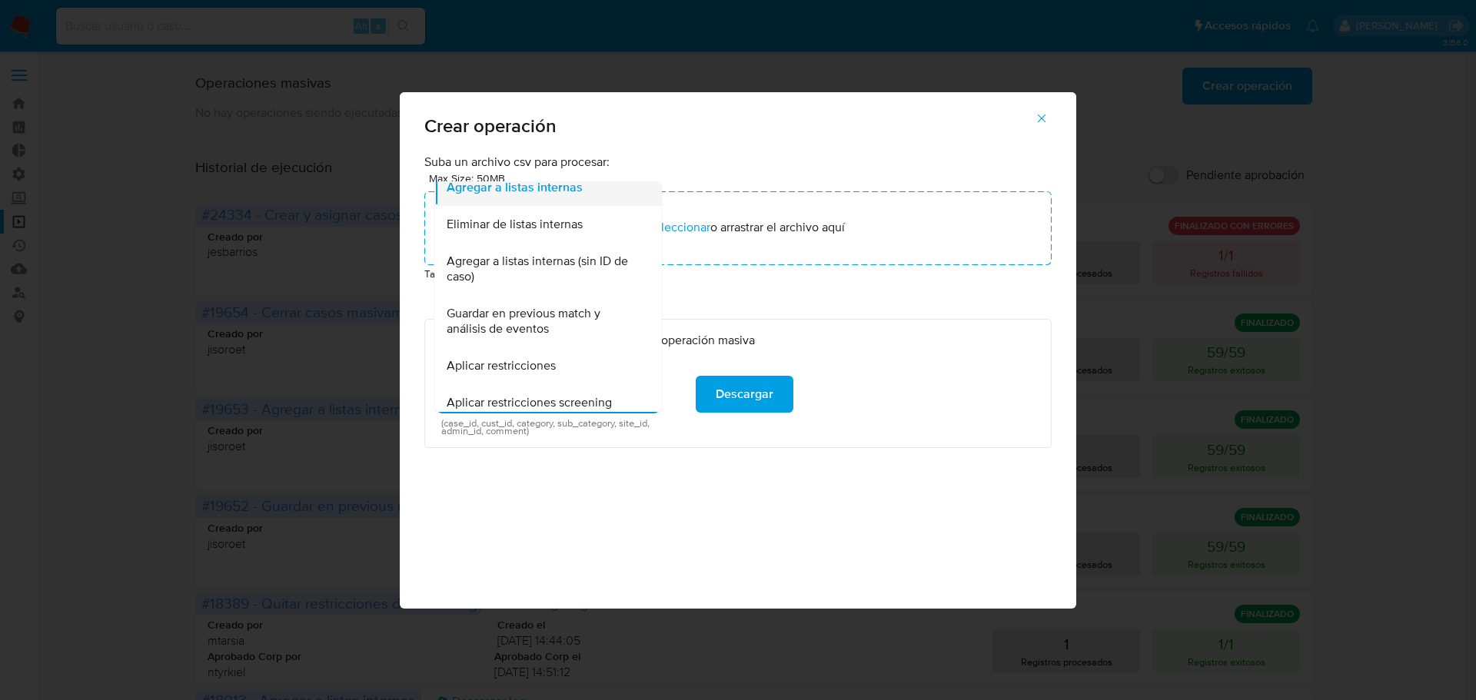
scroll to position [258, 0]
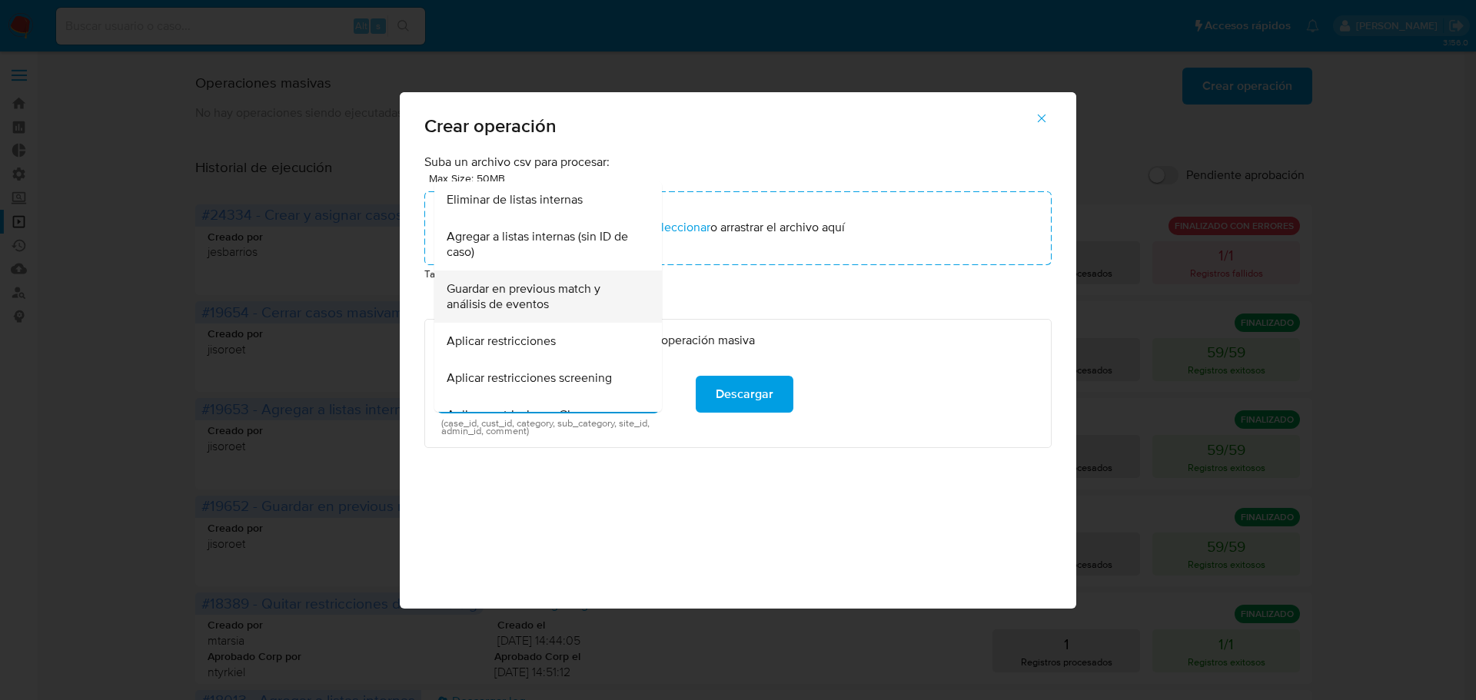
click at [605, 306] on span "Guardar en previous match y análisis de eventos" at bounding box center [544, 296] width 194 height 31
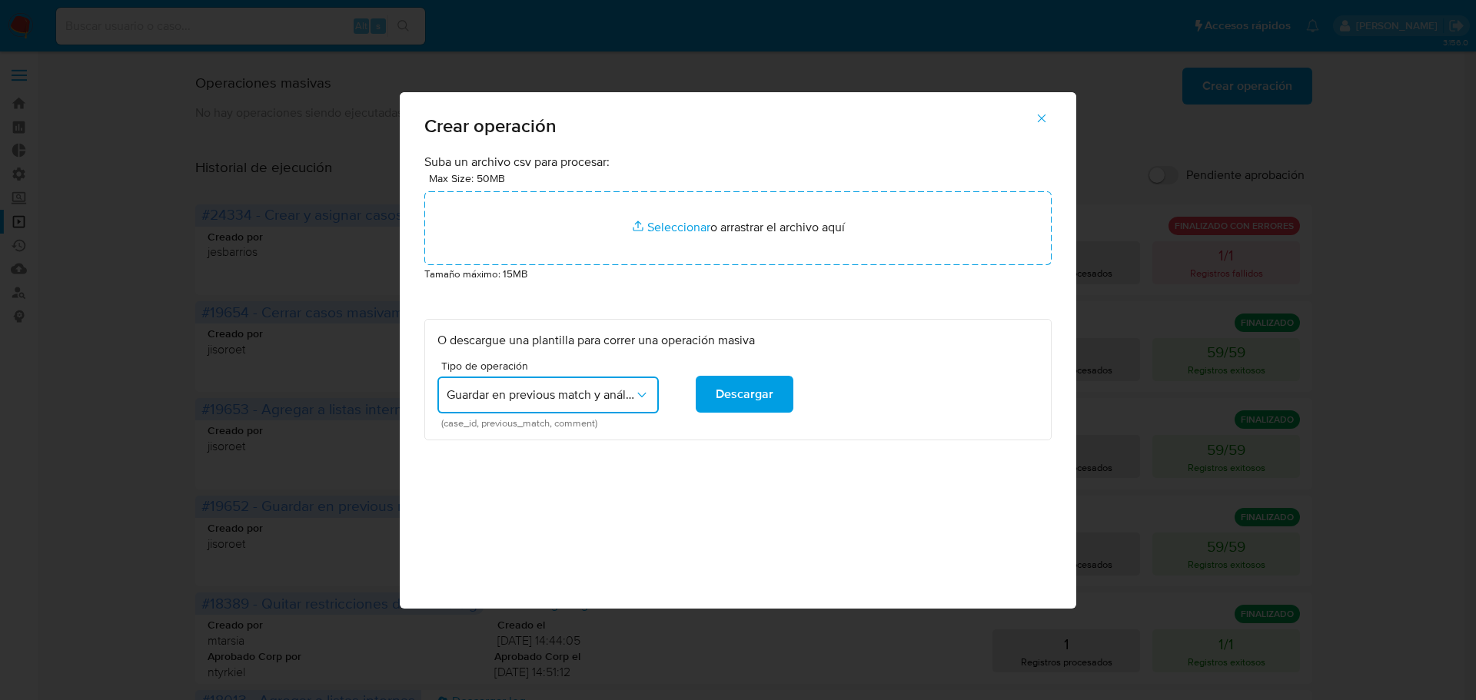
click at [896, 390] on div "Tipo de operación Guardar en previous match y análisis de eventos (case_id, pre…" at bounding box center [737, 393] width 601 height 67
click at [1039, 121] on icon "button" at bounding box center [1042, 118] width 8 height 8
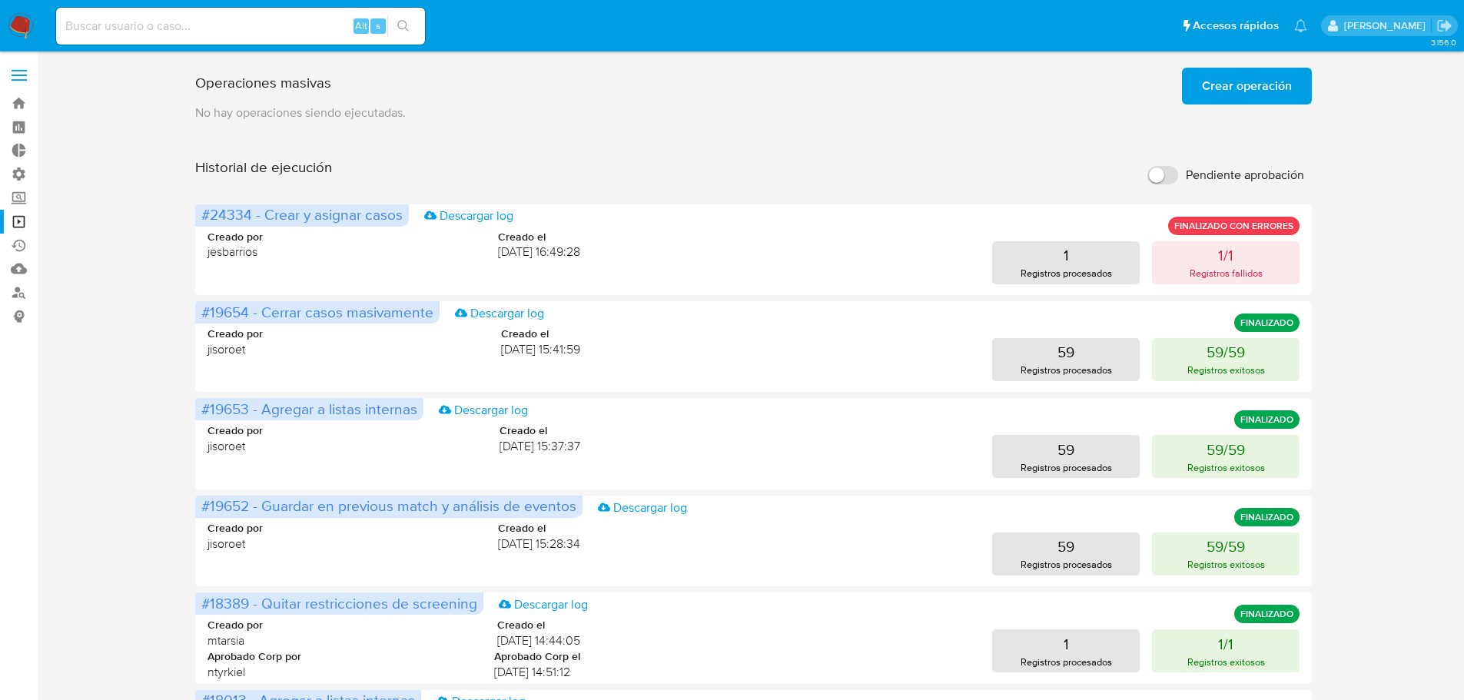
click at [33, 75] on label at bounding box center [19, 75] width 38 height 32
click at [0, 0] on input "checkbox" at bounding box center [0, 0] width 0 height 0
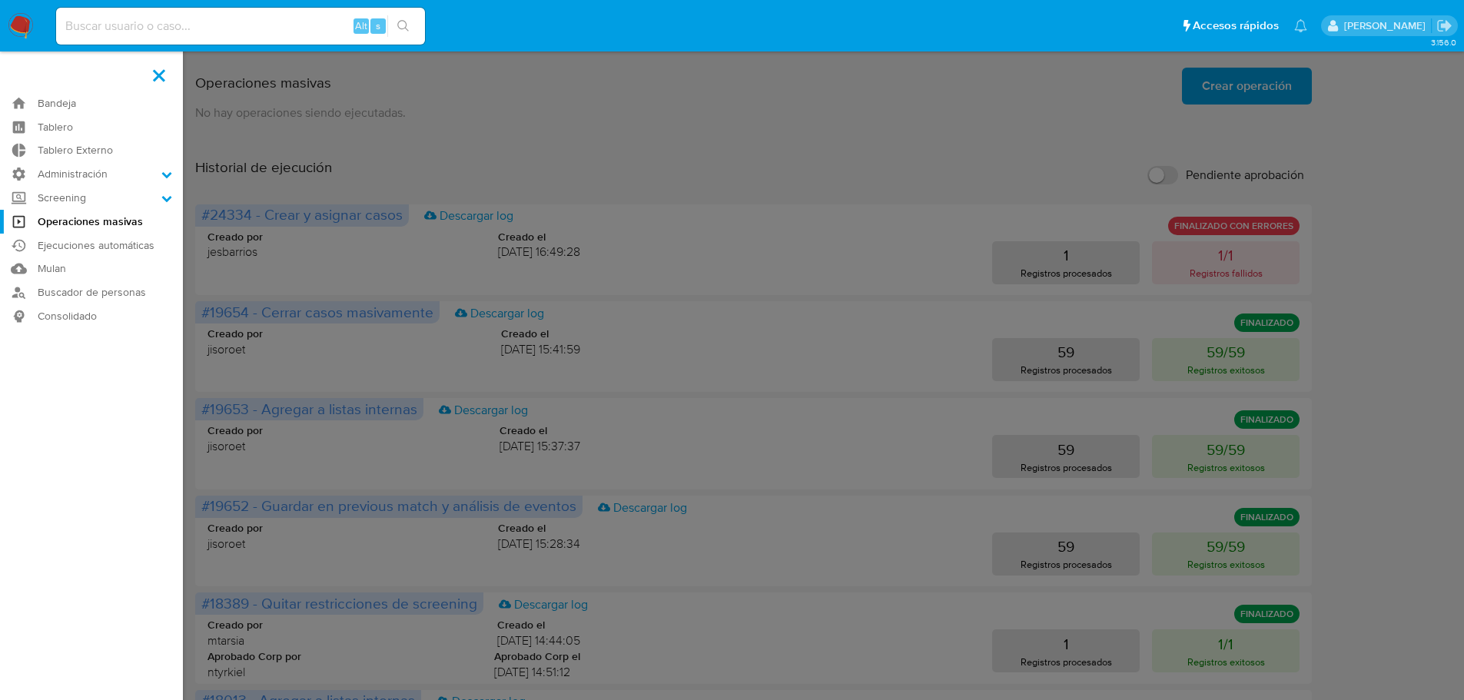
click at [546, 164] on label at bounding box center [732, 350] width 1464 height 700
click at [0, 0] on input "checkbox" at bounding box center [0, 0] width 0 height 0
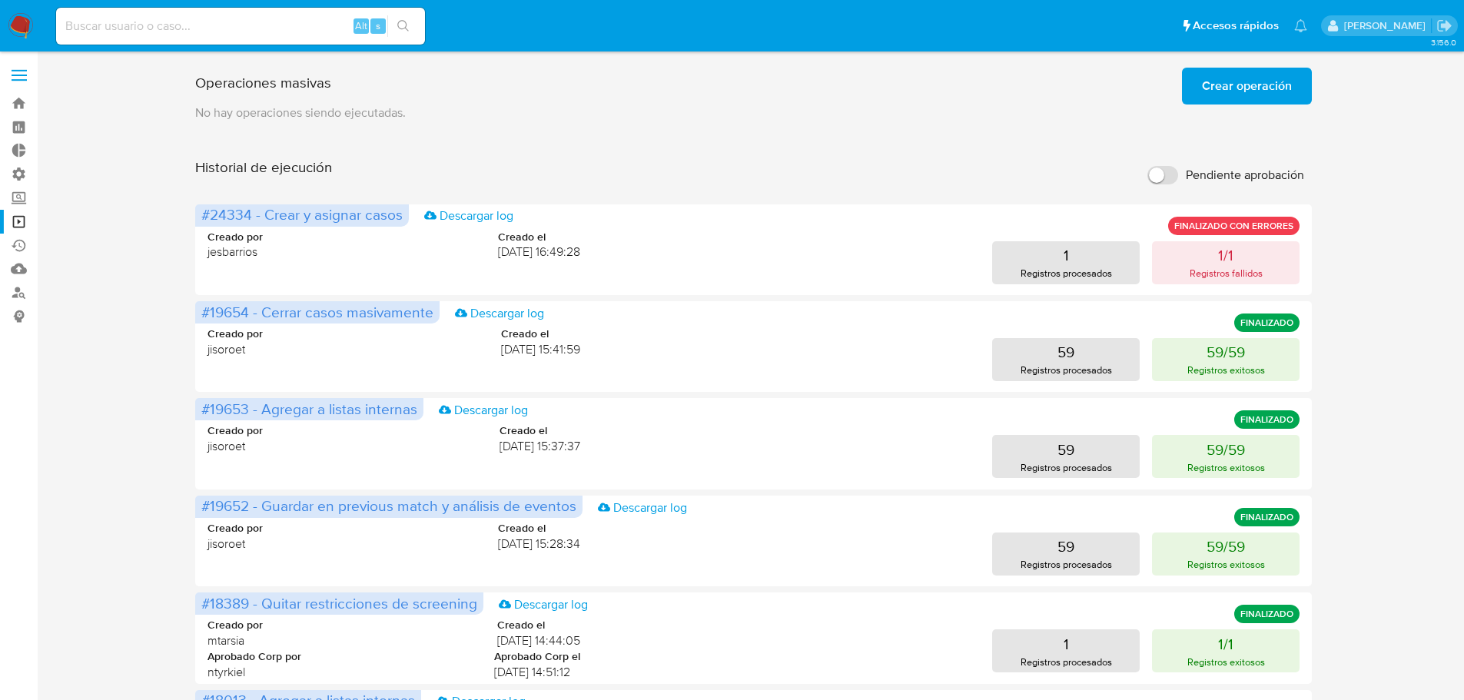
click at [1220, 84] on span "Crear operación" at bounding box center [1247, 86] width 90 height 34
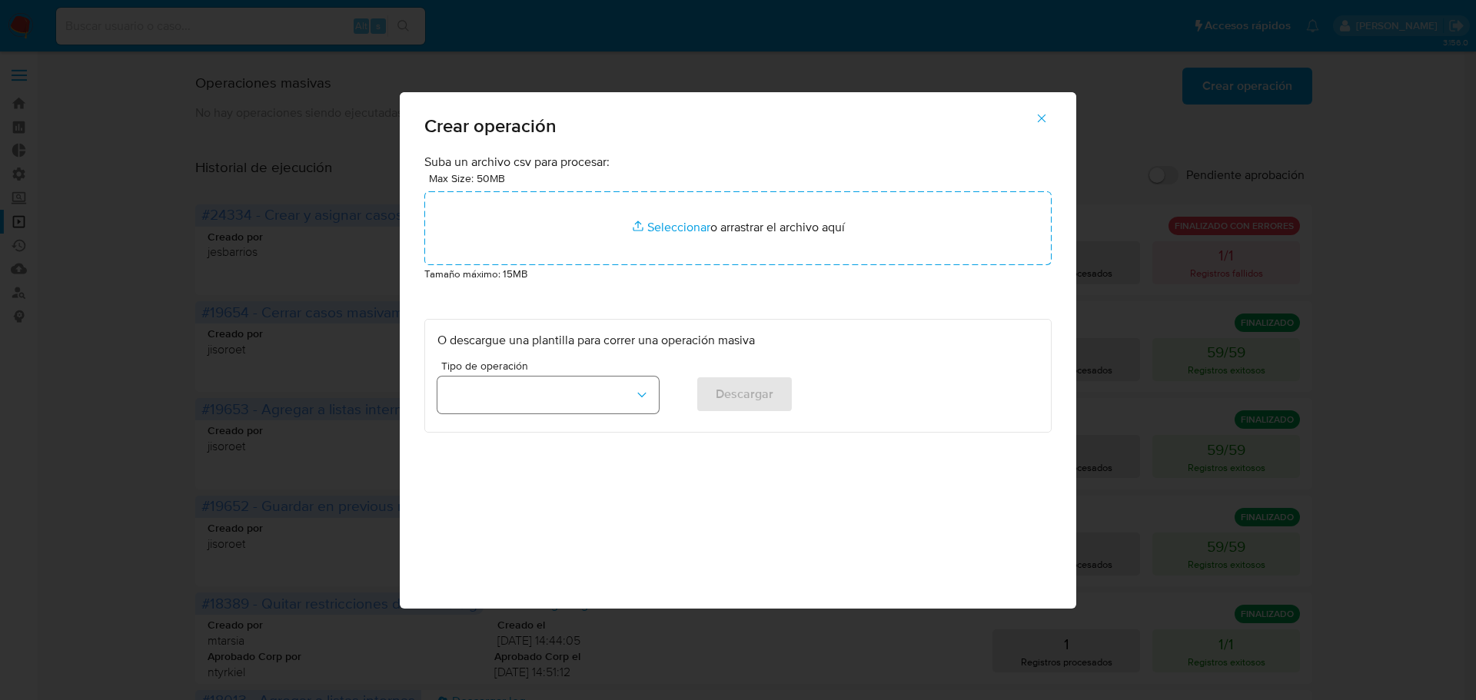
click at [629, 404] on button "button" at bounding box center [547, 395] width 221 height 37
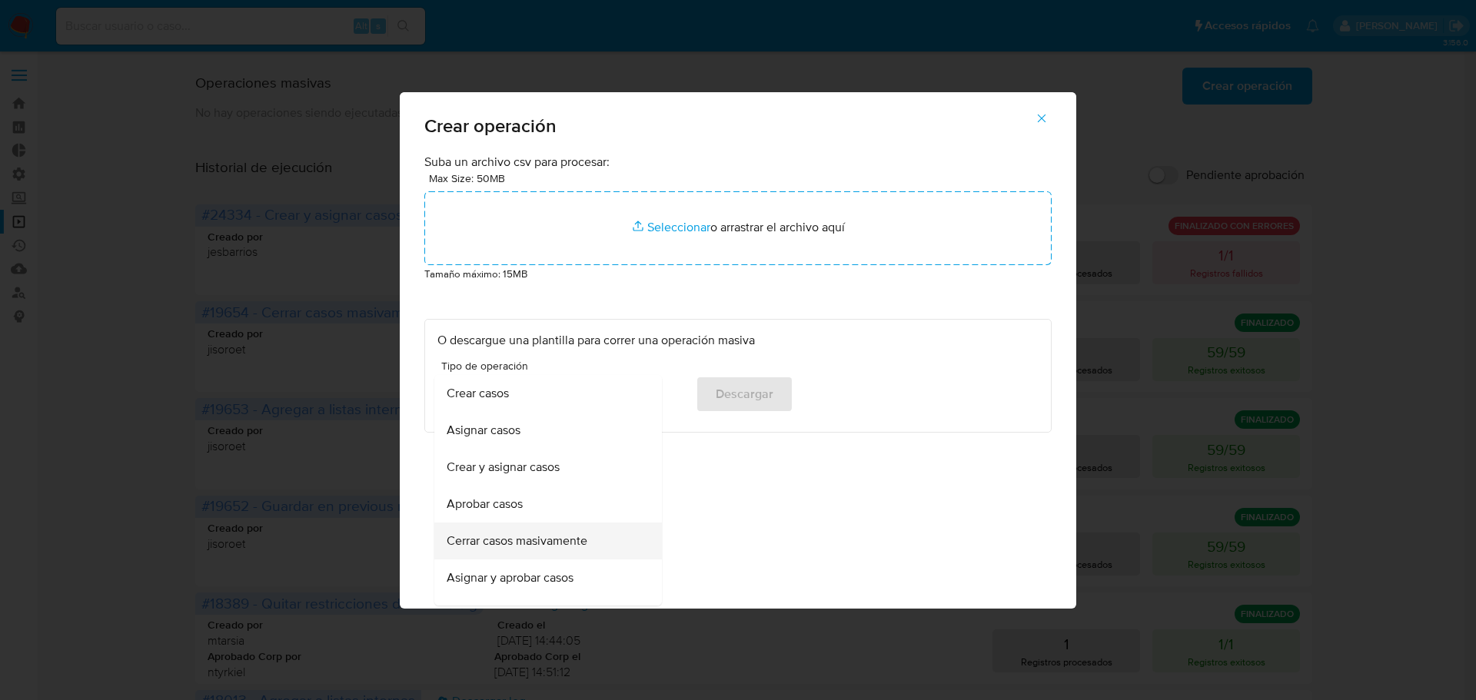
click at [593, 543] on div "Cerrar casos masivamente" at bounding box center [544, 541] width 194 height 37
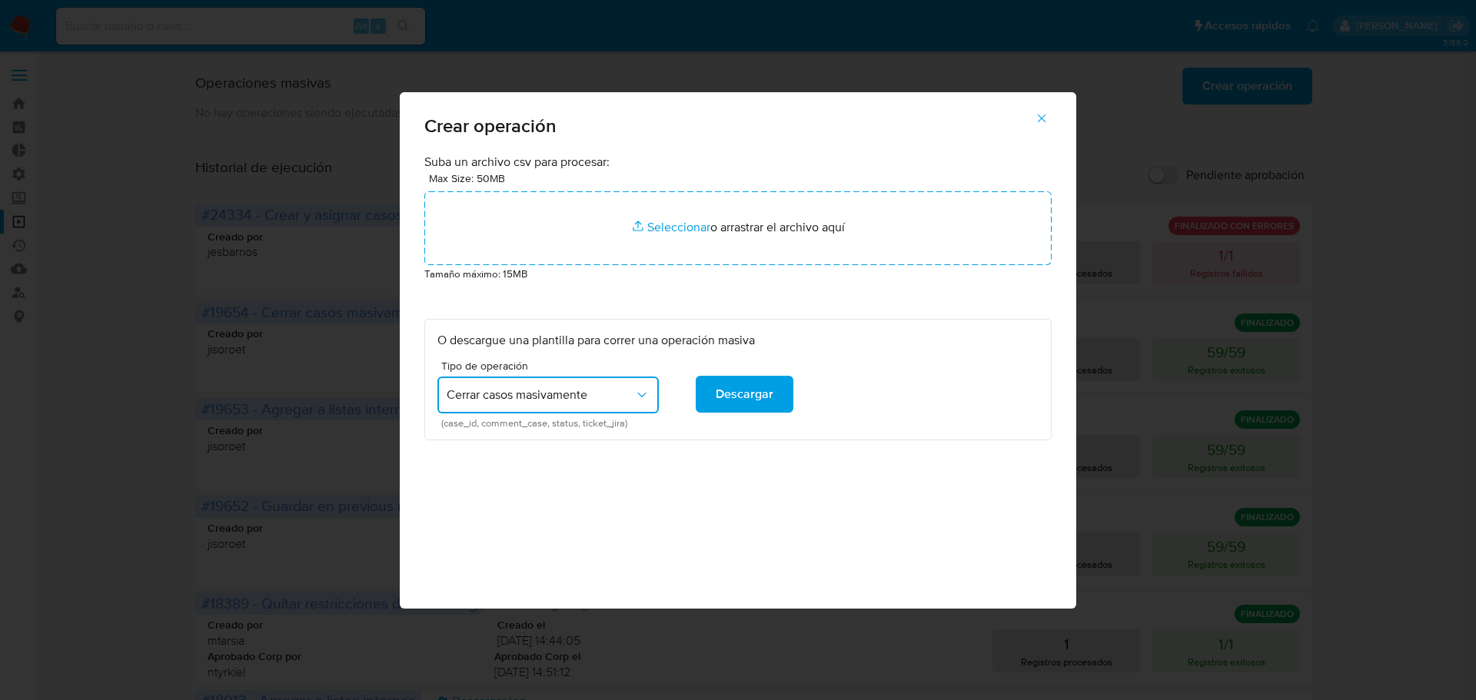
drag, startPoint x: 446, startPoint y: 421, endPoint x: 651, endPoint y: 422, distance: 205.2
click at [651, 422] on span "(case_id, comment_case, status, ticket_jira)" at bounding box center [551, 424] width 221 height 8
click at [639, 437] on div "O descargue una plantilla para correr una operación masiva Tipo de operación Ce…" at bounding box center [737, 380] width 627 height 122
drag, startPoint x: 443, startPoint y: 421, endPoint x: 478, endPoint y: 424, distance: 34.7
click at [478, 424] on span "(case_id, comment_case, status, ticket_jira)" at bounding box center [551, 424] width 221 height 8
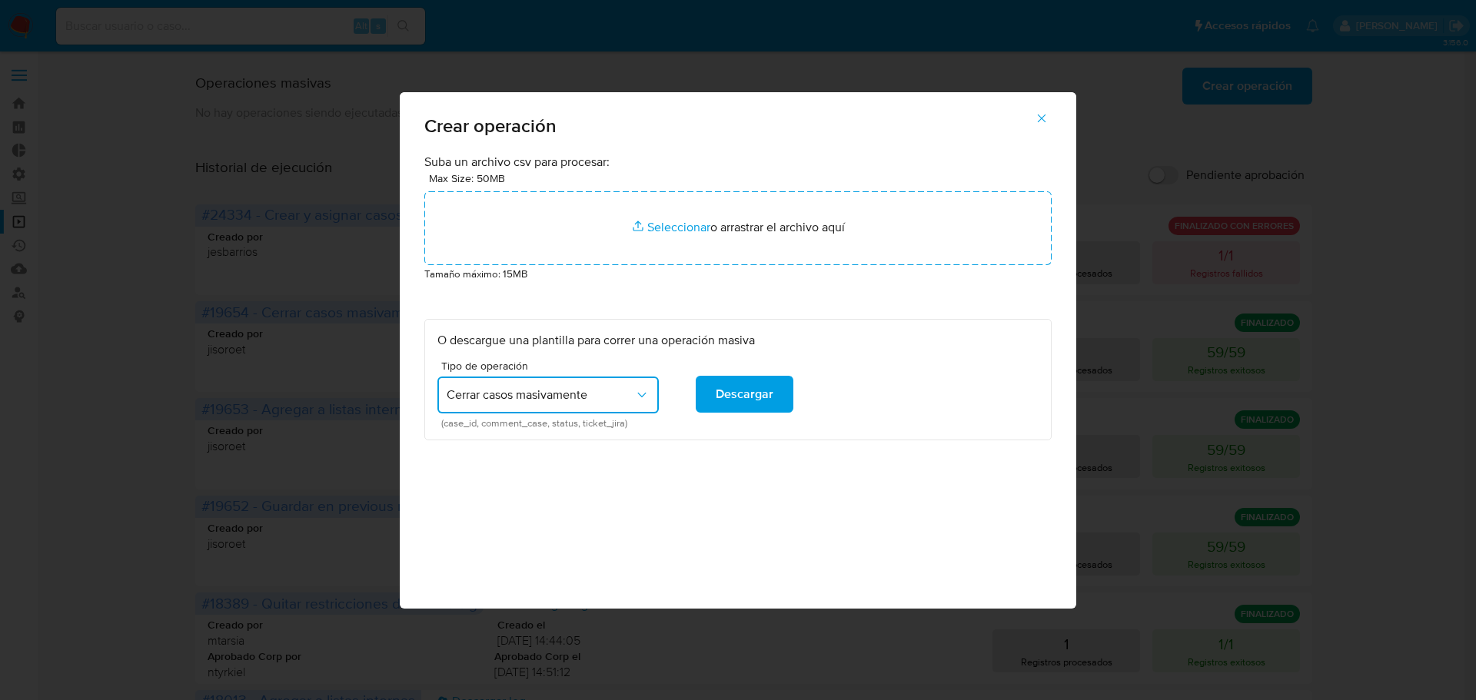
drag, startPoint x: 483, startPoint y: 425, endPoint x: 546, endPoint y: 425, distance: 63.8
click at [546, 425] on span "(case_id, comment_case, status, ticket_jira)" at bounding box center [551, 424] width 221 height 8
drag, startPoint x: 552, startPoint y: 421, endPoint x: 581, endPoint y: 422, distance: 29.2
click at [581, 422] on span "(case_id, comment_case, status, ticket_jira)" at bounding box center [551, 424] width 221 height 8
drag, startPoint x: 586, startPoint y: 427, endPoint x: 626, endPoint y: 425, distance: 40.8
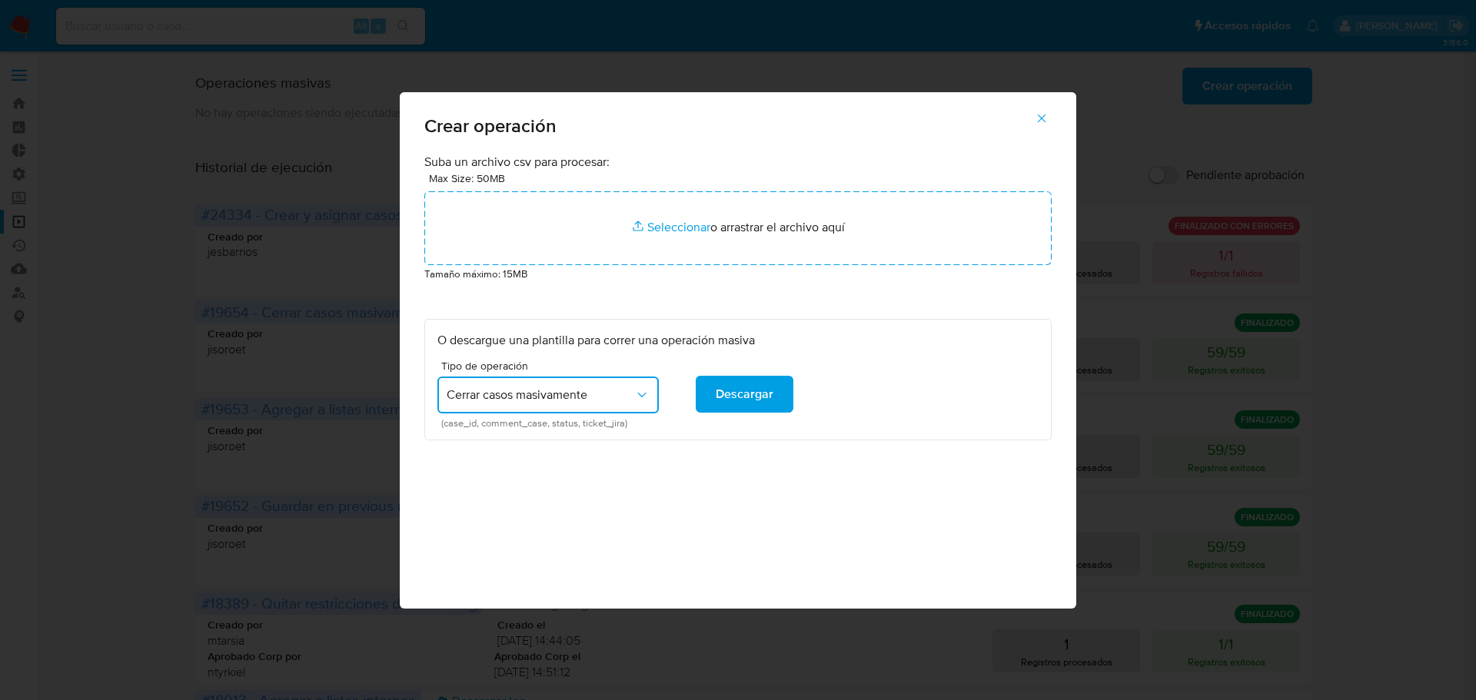
click at [626, 425] on span "(case_id, comment_case, status, ticket_jira)" at bounding box center [551, 424] width 221 height 8
drag, startPoint x: 443, startPoint y: 423, endPoint x: 476, endPoint y: 423, distance: 33.0
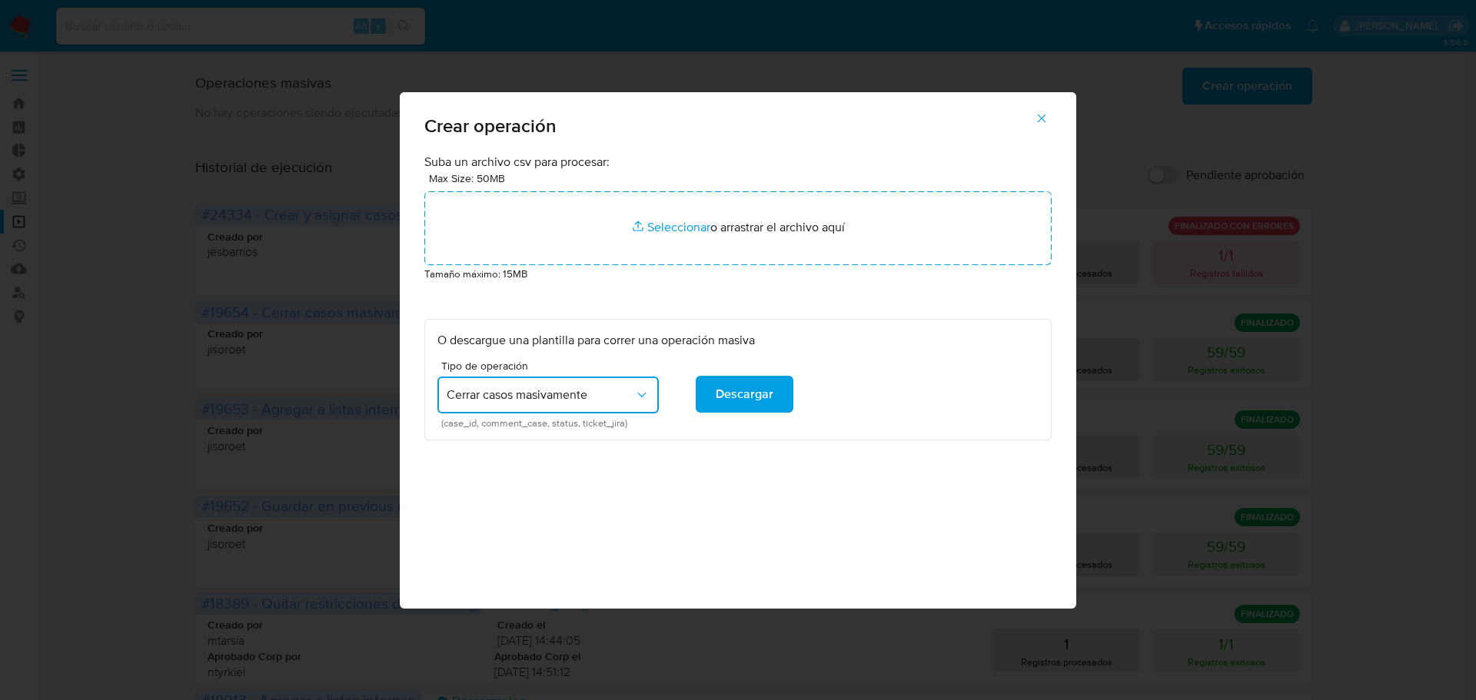
click at [476, 423] on span "(case_id, comment_case, status, ticket_jira)" at bounding box center [551, 424] width 221 height 8
drag, startPoint x: 483, startPoint y: 423, endPoint x: 549, endPoint y: 423, distance: 66.1
click at [549, 423] on span "(case_id, comment_case, status, ticket_jira)" at bounding box center [551, 424] width 221 height 8
click at [600, 403] on span "Cerrar casos masivamente" at bounding box center [541, 394] width 188 height 15
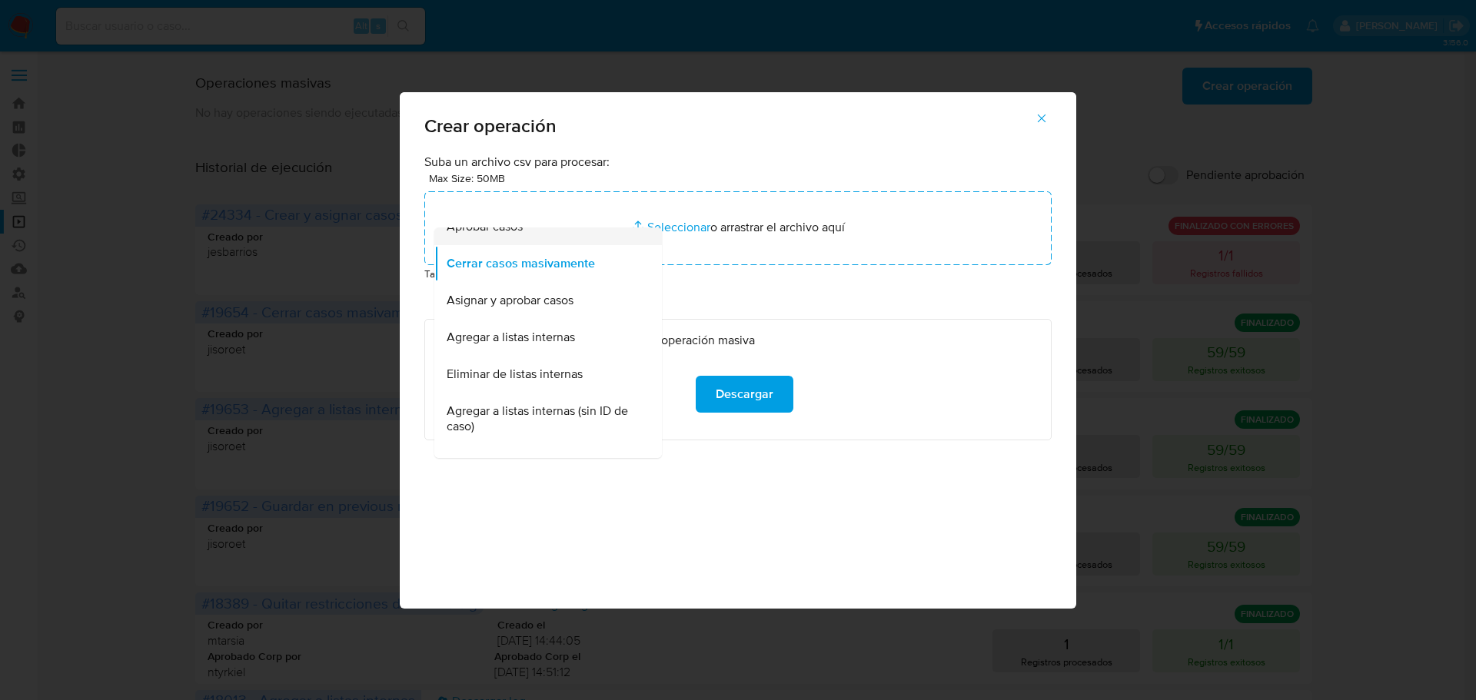
scroll to position [154, 0]
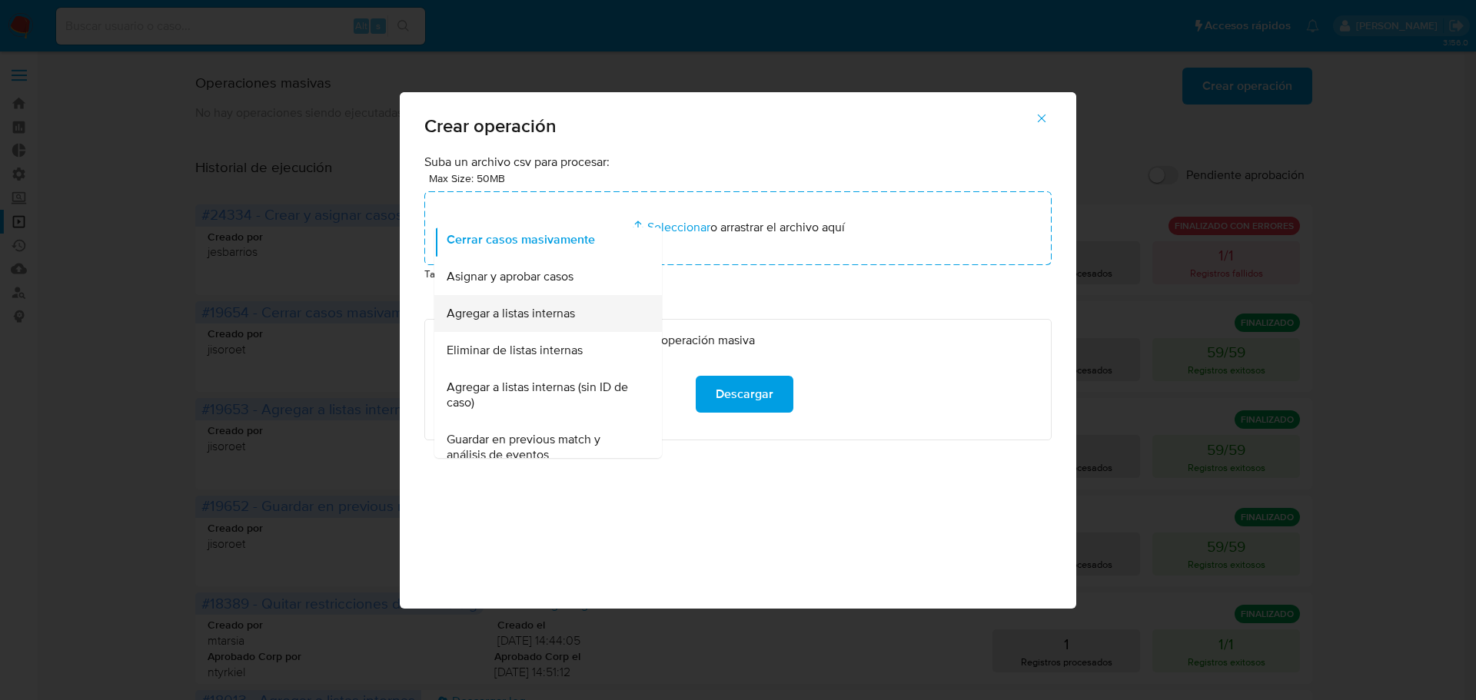
click at [594, 322] on div "Agregar a listas internas" at bounding box center [544, 313] width 194 height 37
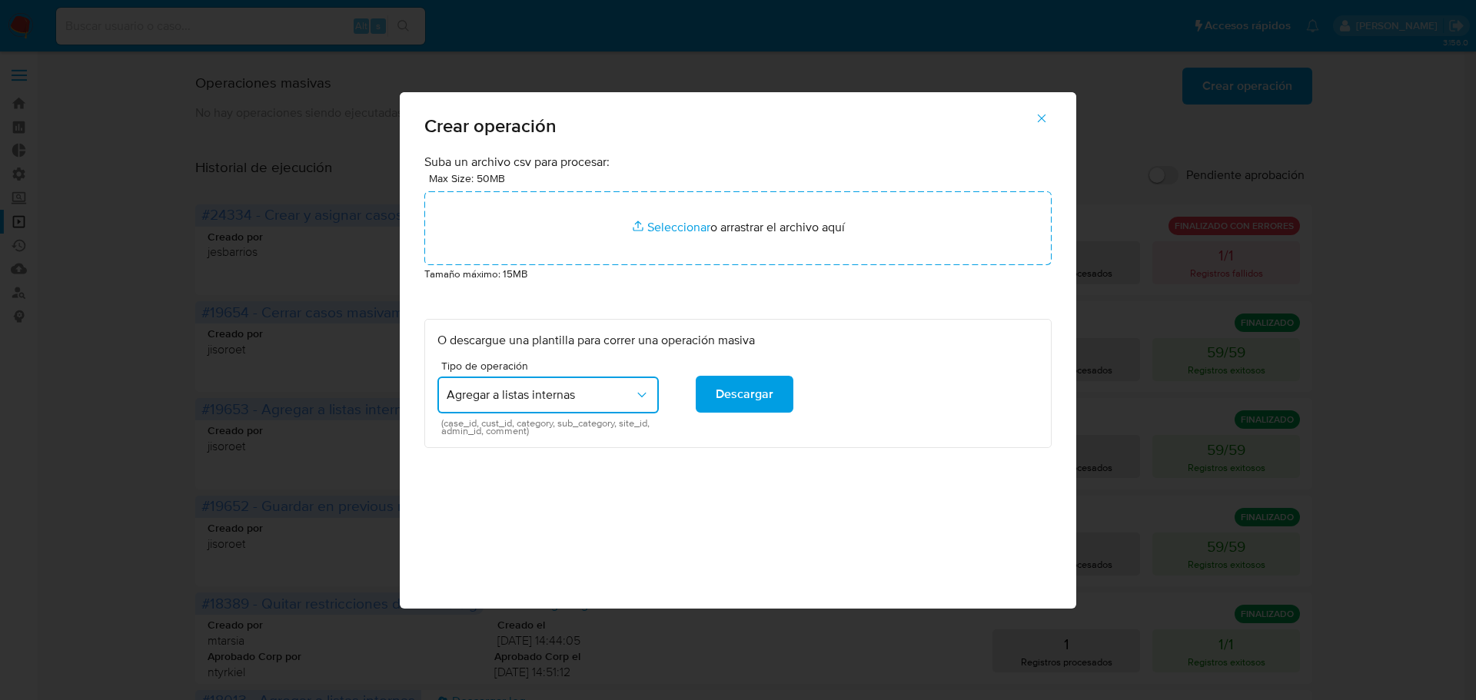
drag, startPoint x: 442, startPoint y: 428, endPoint x: 483, endPoint y: 437, distance: 42.5
click at [483, 435] on span "(case_id, cust_id, category, sub_category, site_id, admin_id, comment)" at bounding box center [551, 427] width 221 height 15
click at [475, 435] on span "(case_id, cust_id, category, sub_category, site_id, admin_id, comment)" at bounding box center [551, 427] width 221 height 15
drag, startPoint x: 442, startPoint y: 433, endPoint x: 480, endPoint y: 432, distance: 38.5
click at [480, 432] on span "(case_id, cust_id, category, sub_category, site_id, admin_id, comment)" at bounding box center [551, 427] width 221 height 15
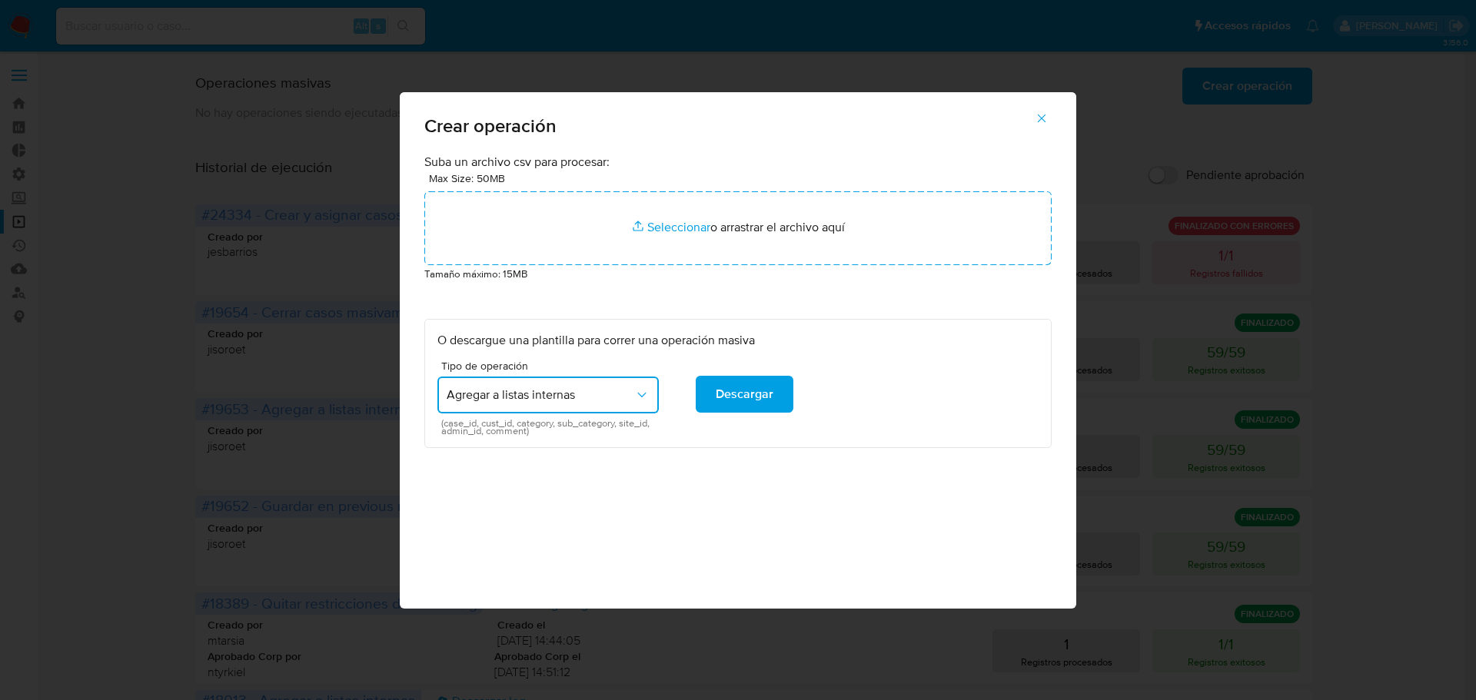
click at [600, 407] on button "Agregar a listas internas" at bounding box center [547, 395] width 221 height 37
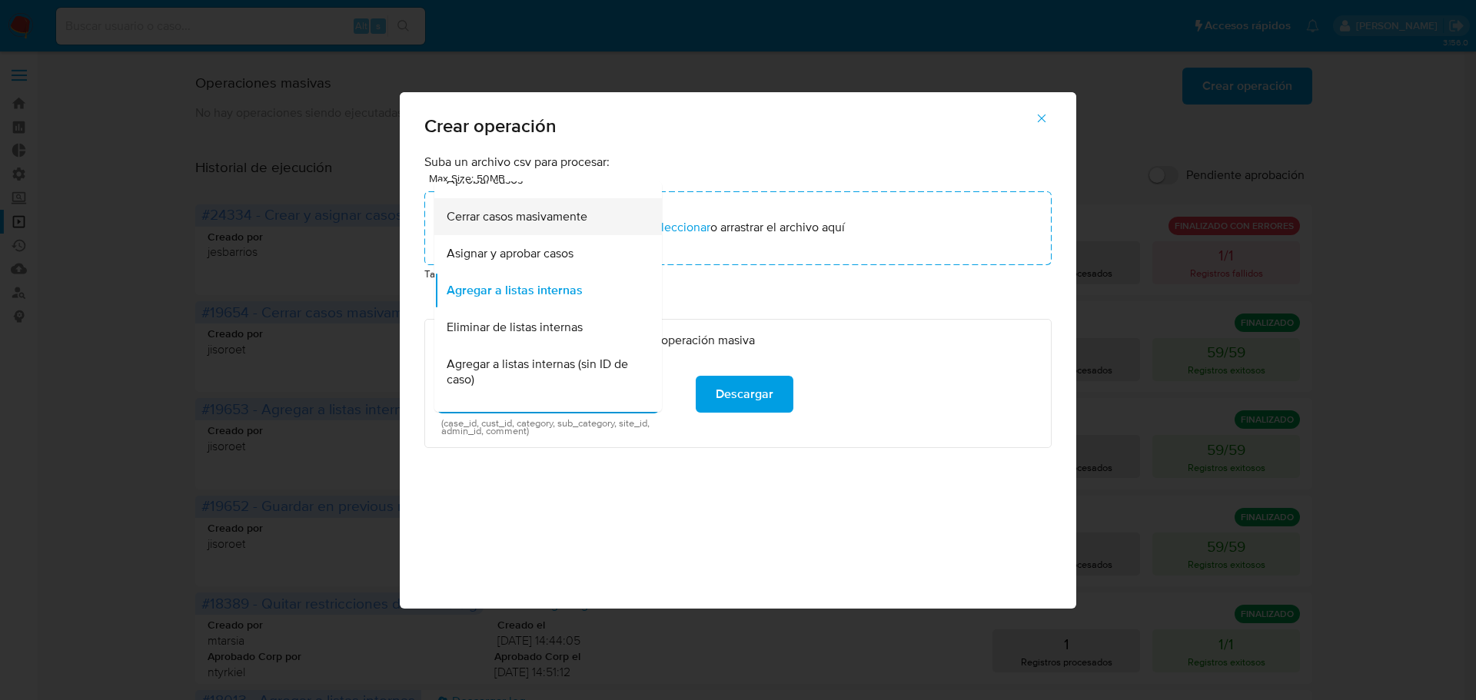
scroll to position [181, 0]
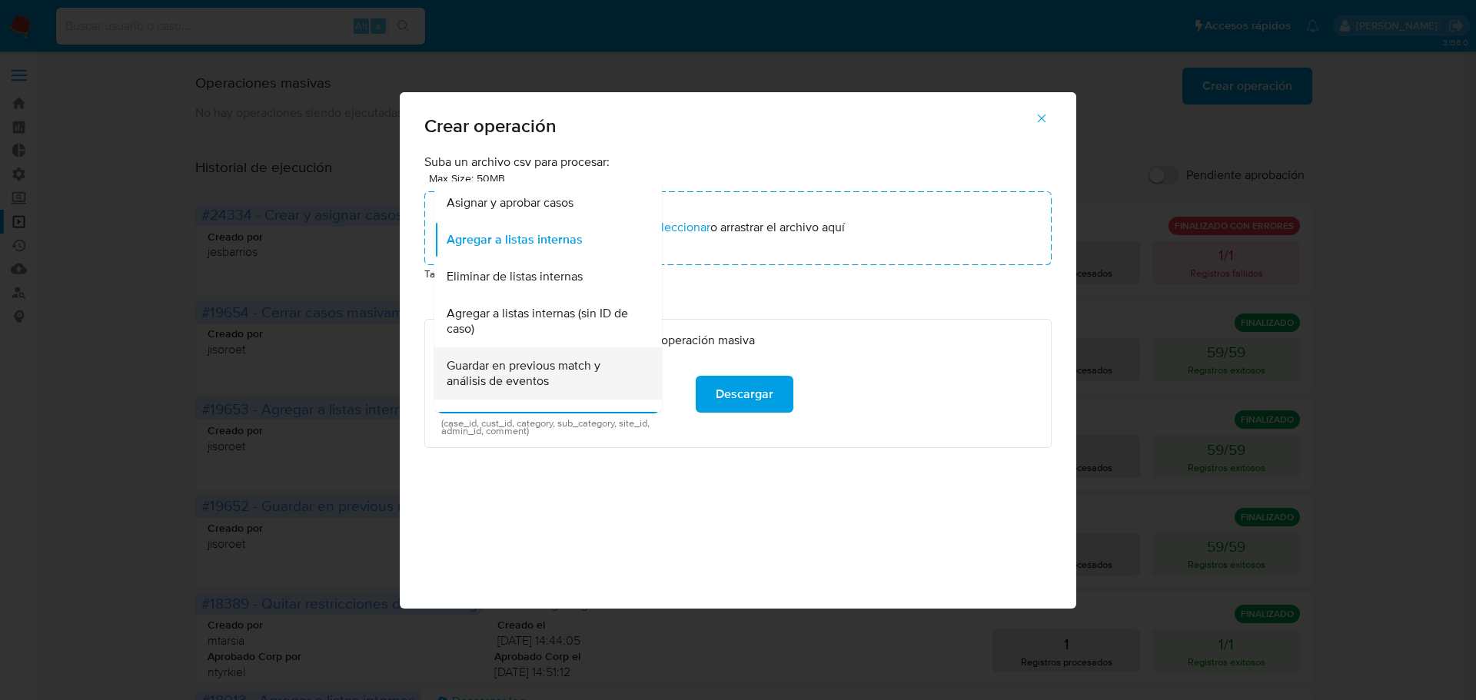
click at [606, 363] on span "Guardar en previous match y análisis de eventos" at bounding box center [544, 373] width 194 height 31
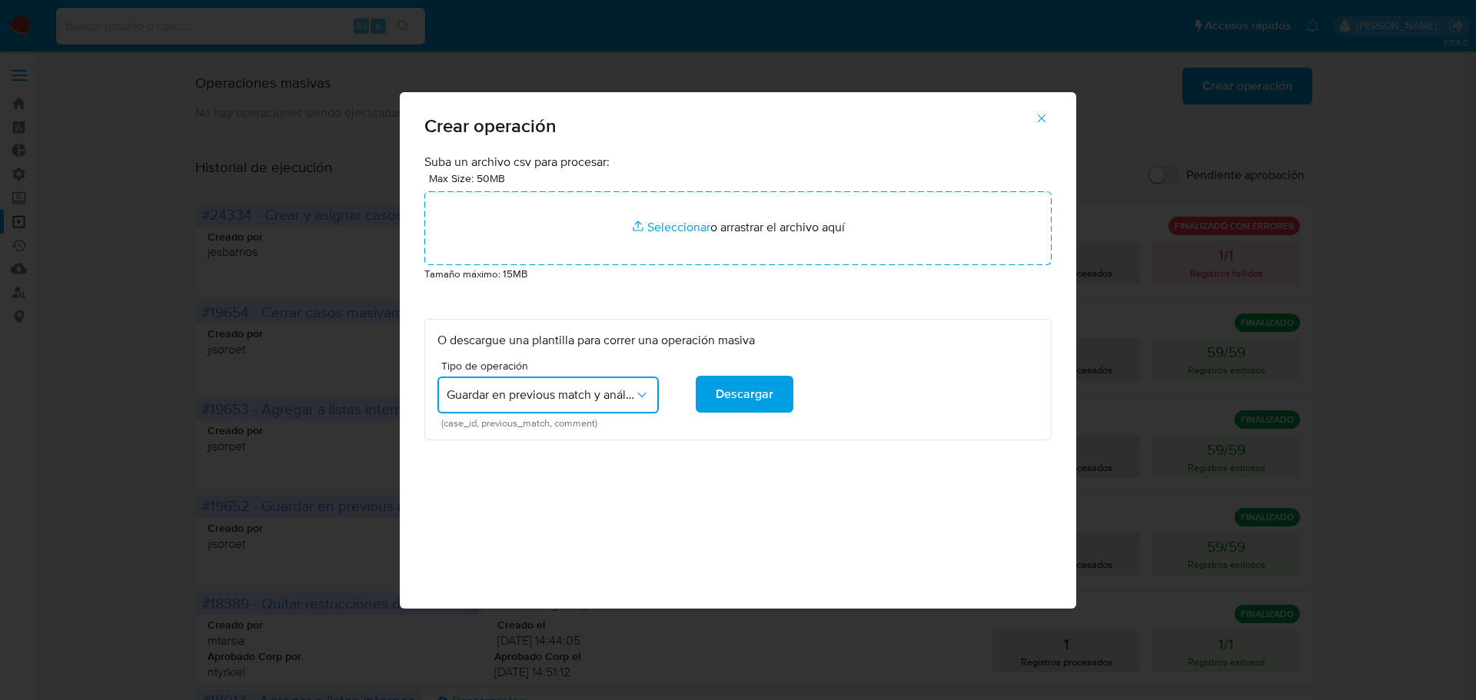
drag, startPoint x: 442, startPoint y: 427, endPoint x: 594, endPoint y: 436, distance: 152.5
click at [594, 436] on div "O descargue una plantilla para correr una operación masiva Tipo de operación Gu…" at bounding box center [737, 380] width 627 height 122
click at [636, 434] on div "O descargue una plantilla para correr una operación masiva Tipo de operación Gu…" at bounding box center [737, 380] width 627 height 122
click at [632, 397] on span "Guardar en previous match y análisis de eventos" at bounding box center [541, 394] width 188 height 15
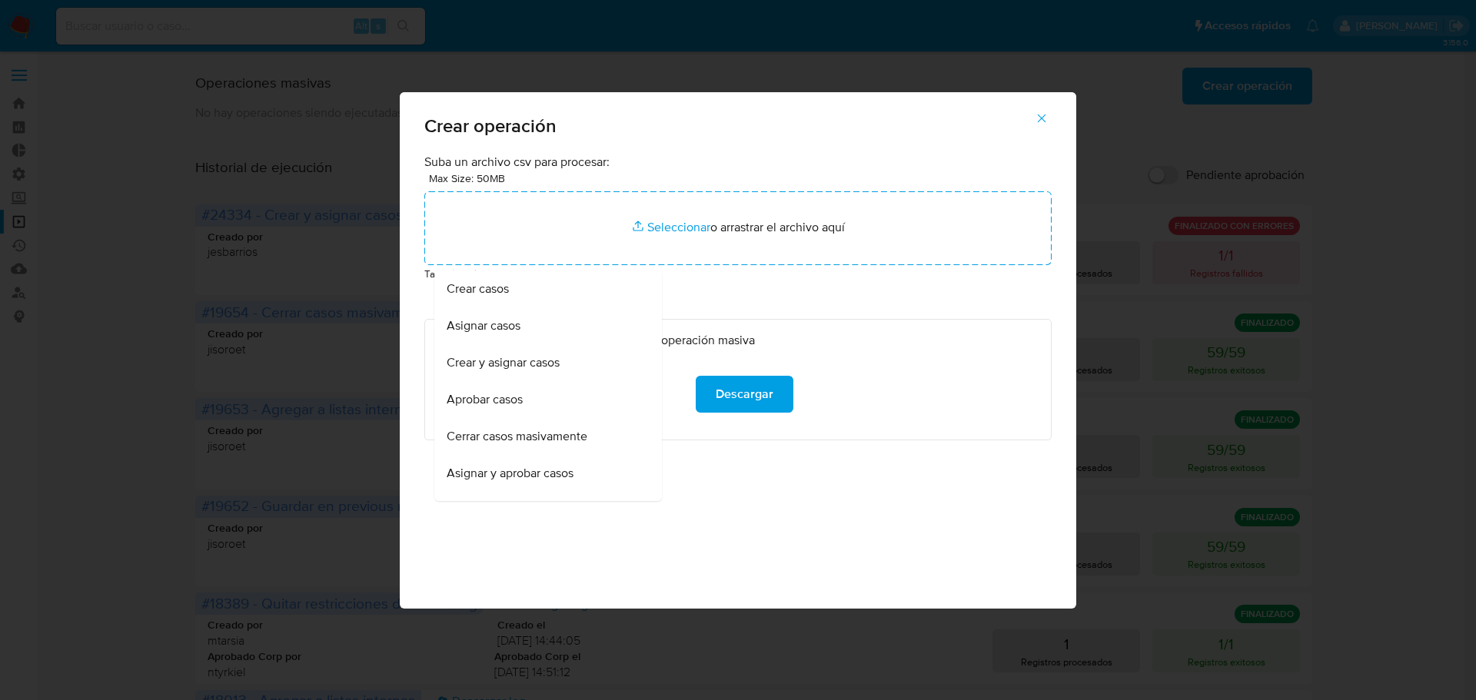
scroll to position [258, 0]
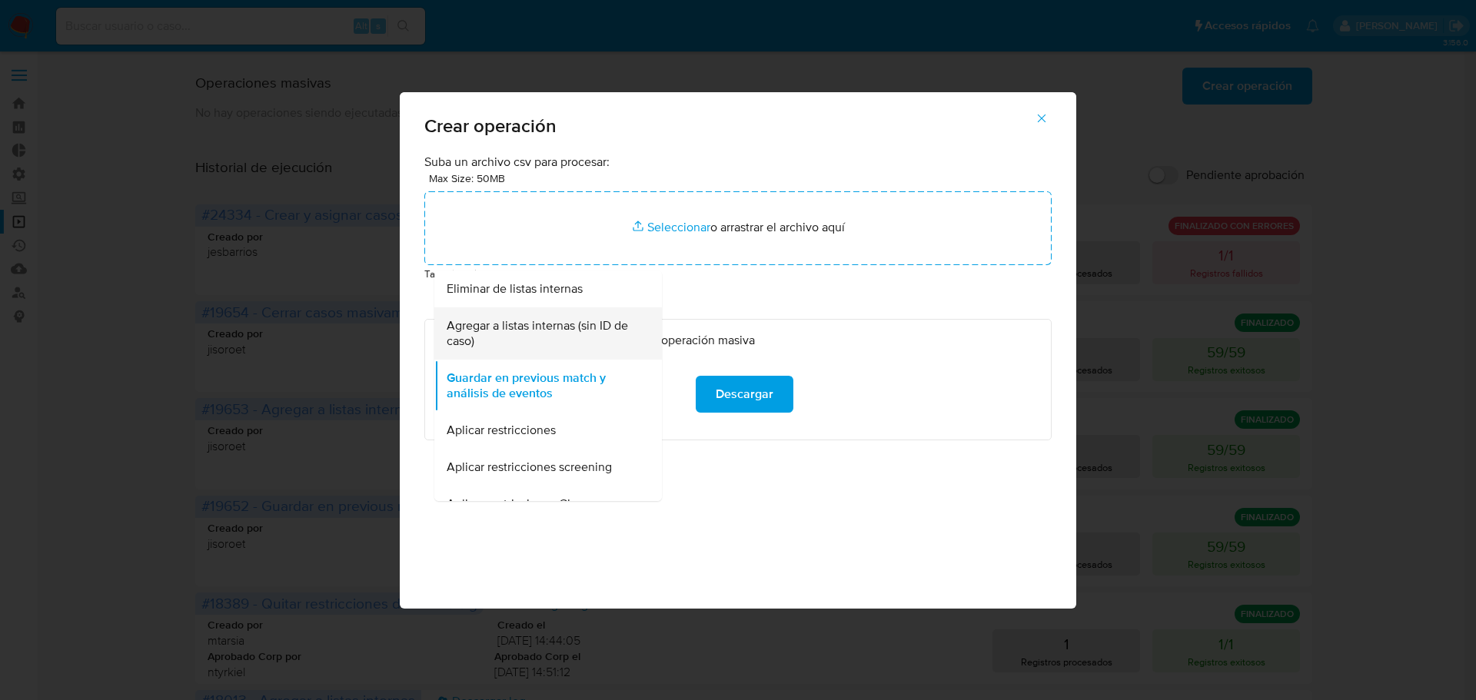
click at [600, 344] on span "Agregar a listas internas (sin ID de caso)" at bounding box center [544, 333] width 194 height 31
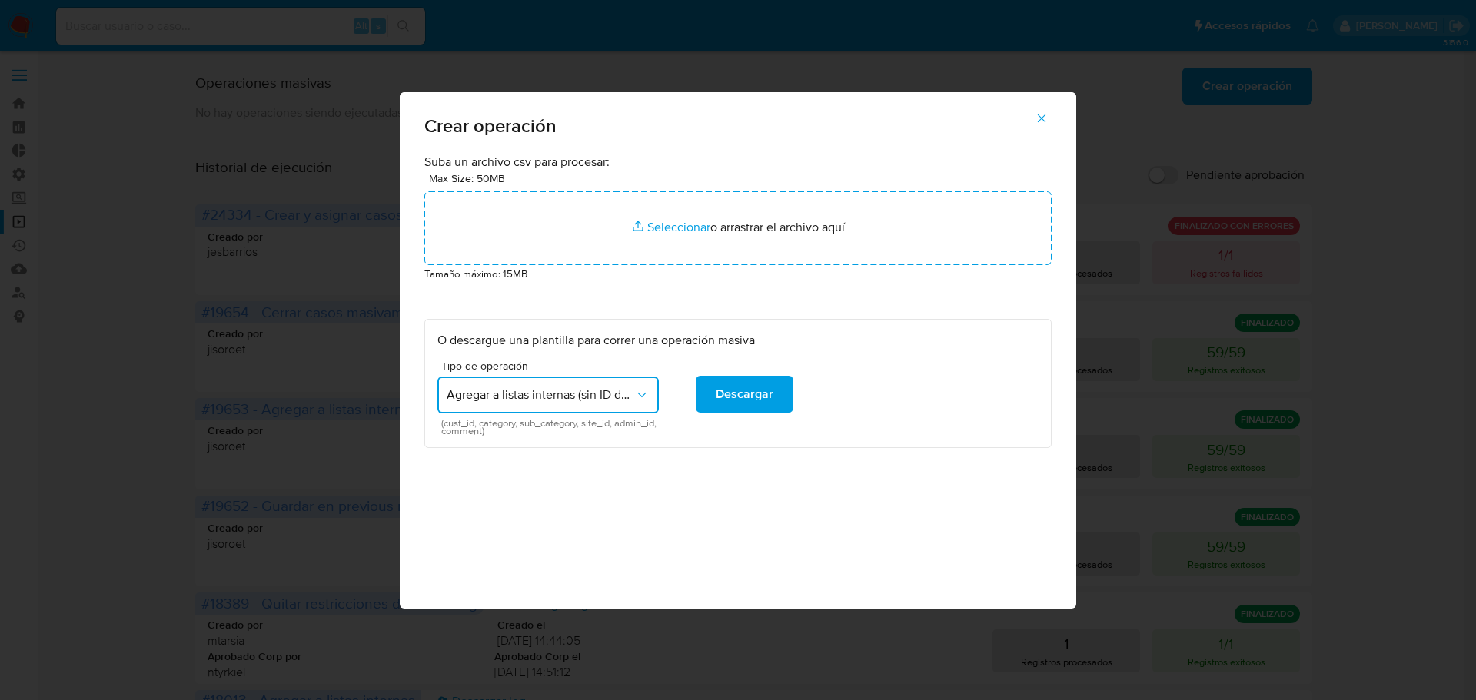
click at [541, 394] on span "Agregar a listas internas (sin ID de caso)" at bounding box center [541, 394] width 188 height 15
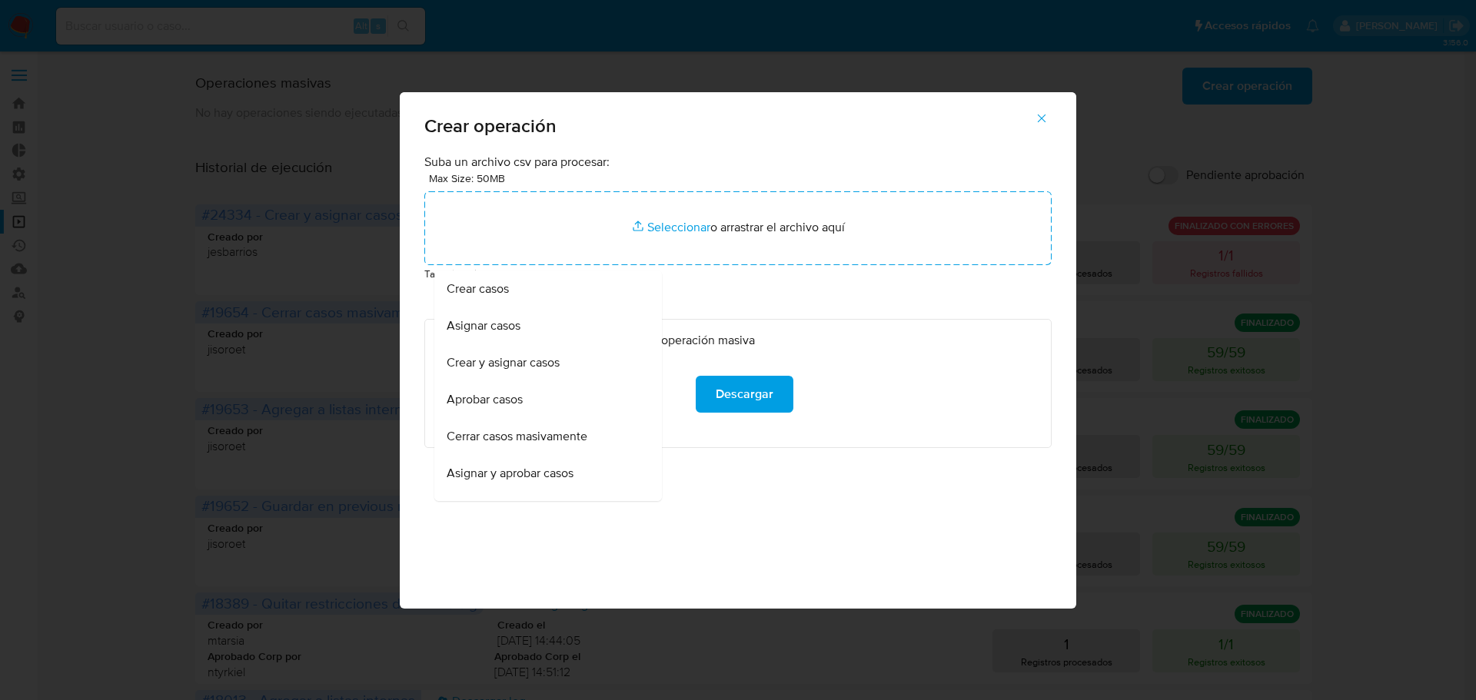
scroll to position [206, 0]
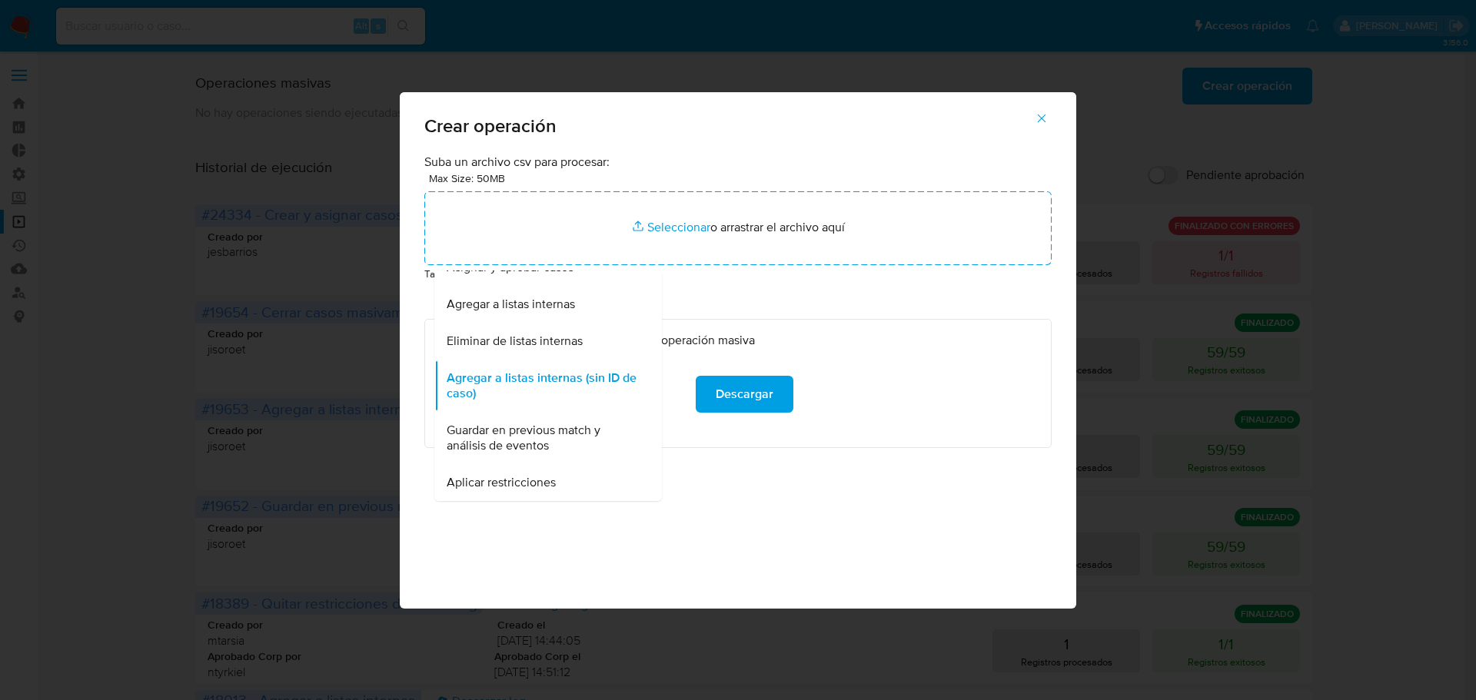
click at [541, 394] on span "Agregar a listas internas (sin ID de caso)" at bounding box center [544, 385] width 194 height 31
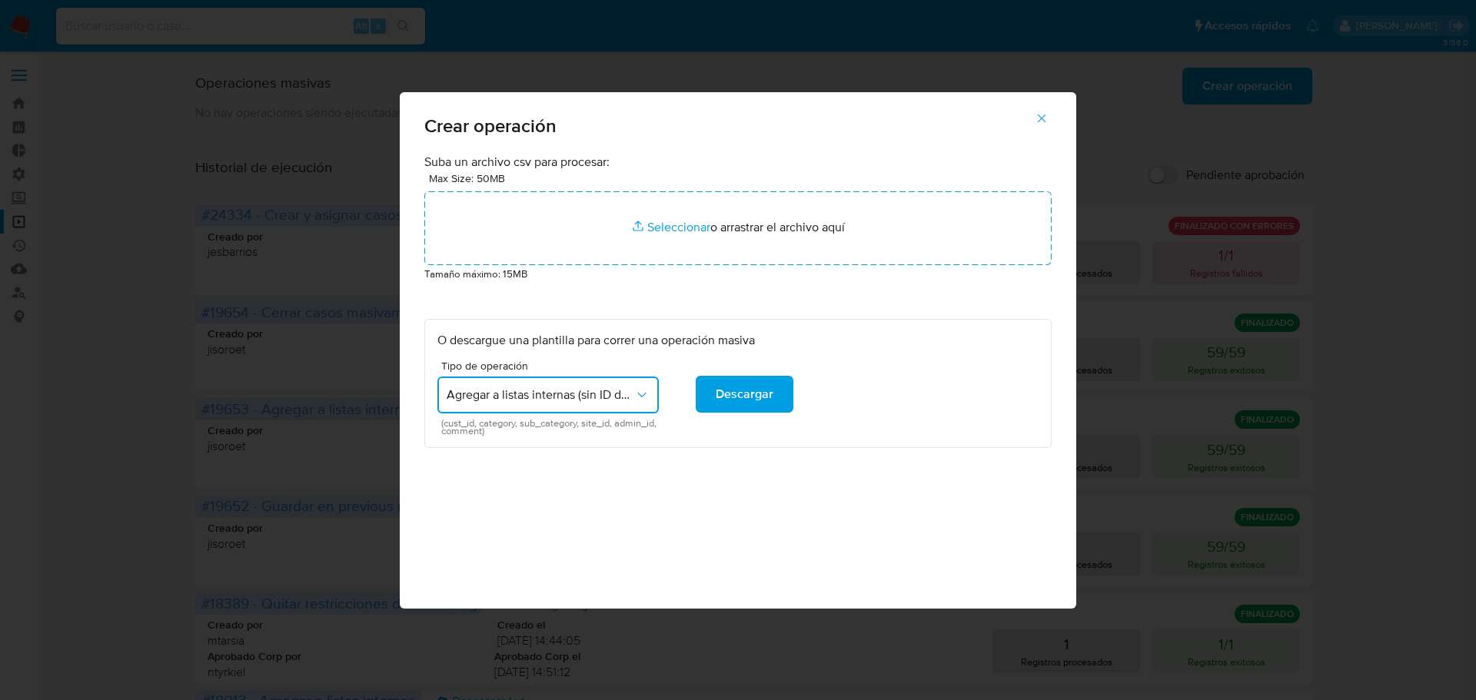
click at [541, 394] on span "Agregar a listas internas (sin ID de caso)" at bounding box center [541, 394] width 188 height 15
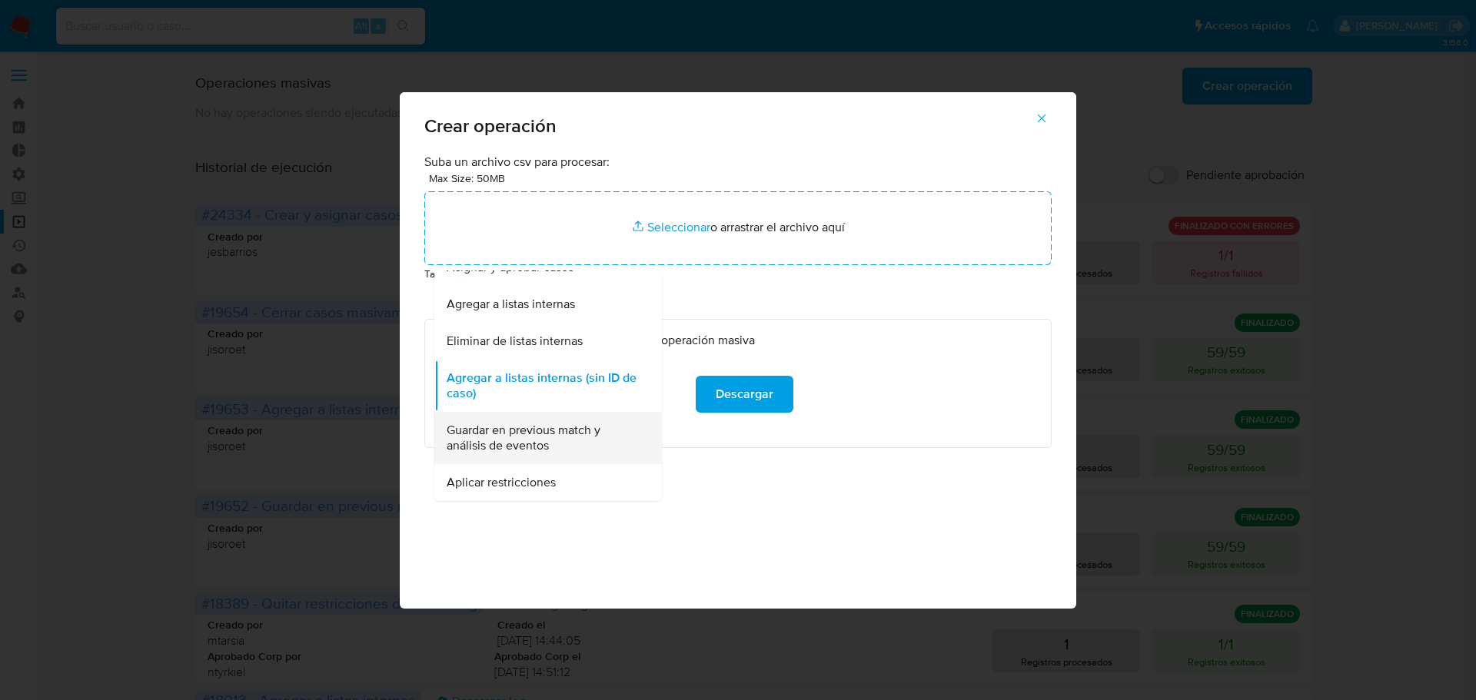
click at [573, 429] on span "Guardar en previous match y análisis de eventos" at bounding box center [544, 438] width 194 height 31
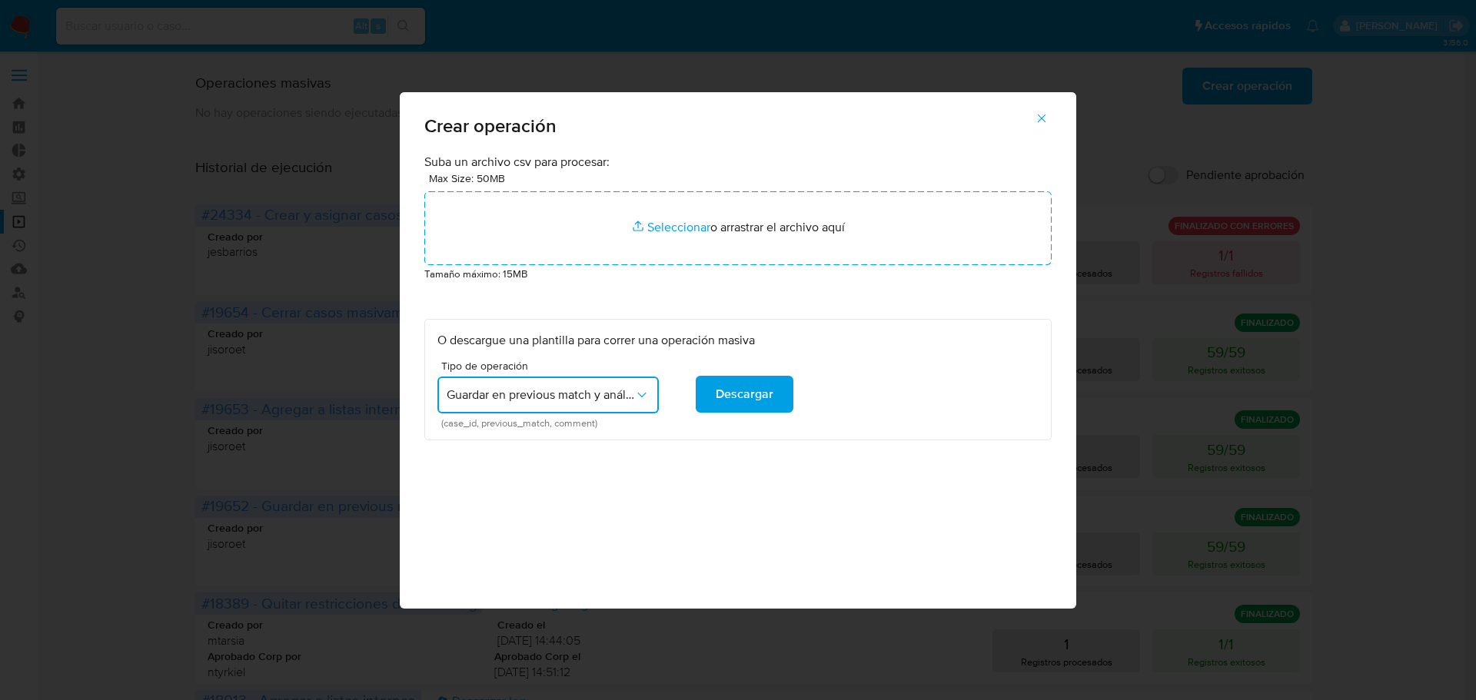
click at [573, 395] on span "Guardar en previous match y análisis de eventos" at bounding box center [541, 394] width 188 height 15
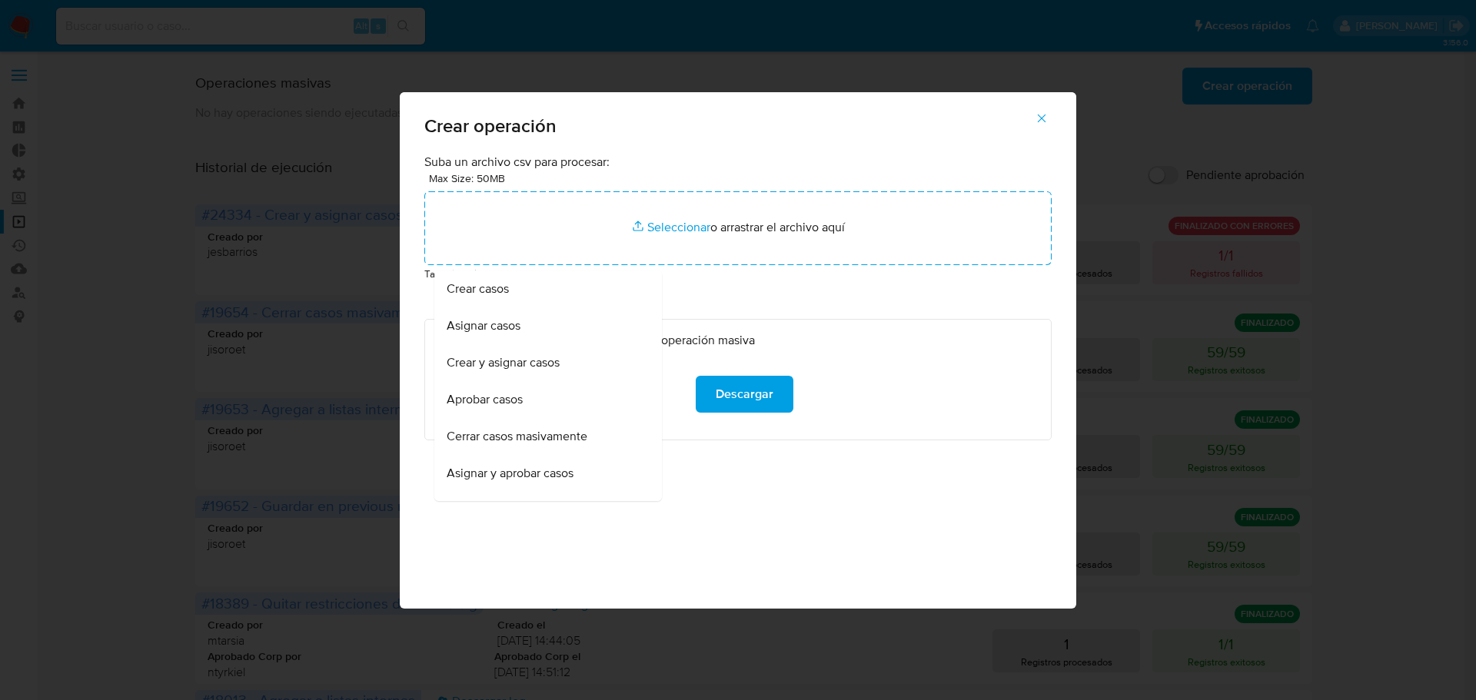
scroll to position [258, 0]
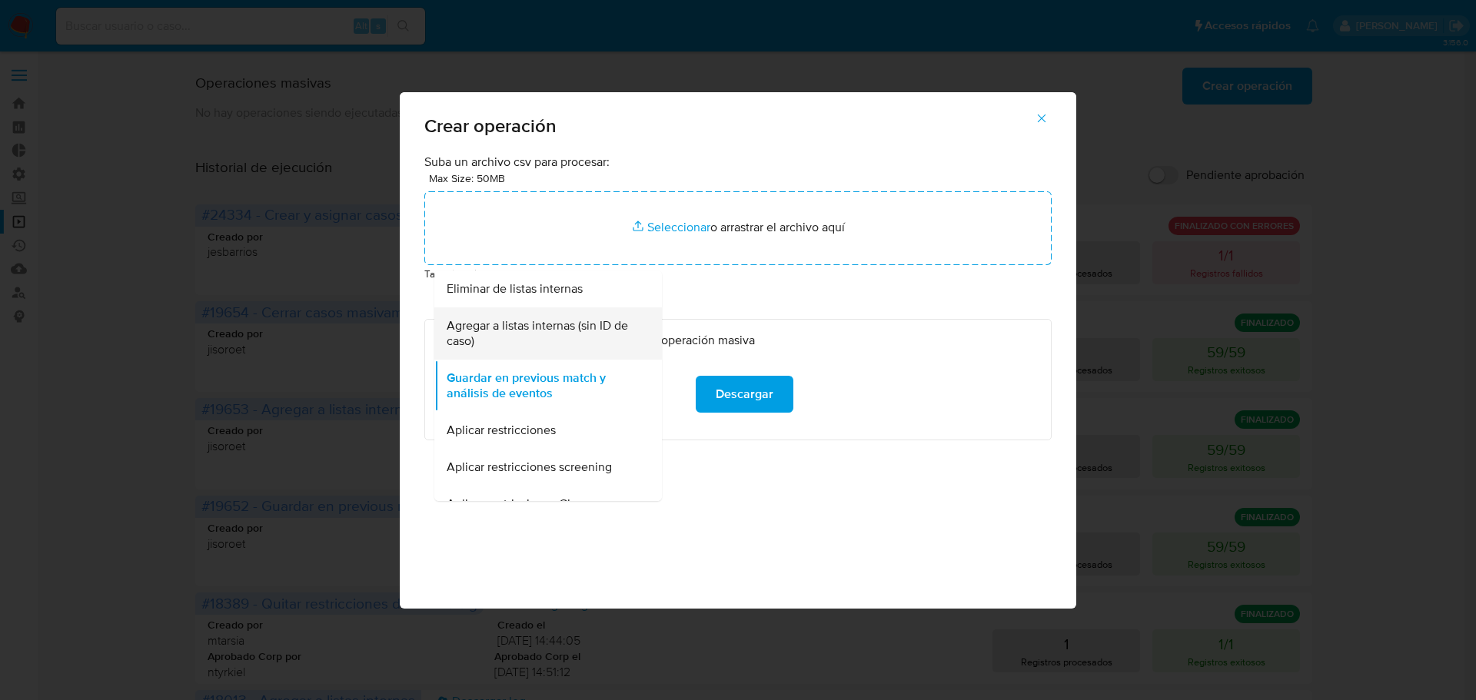
click at [576, 331] on span "Agregar a listas internas (sin ID de caso)" at bounding box center [544, 333] width 194 height 31
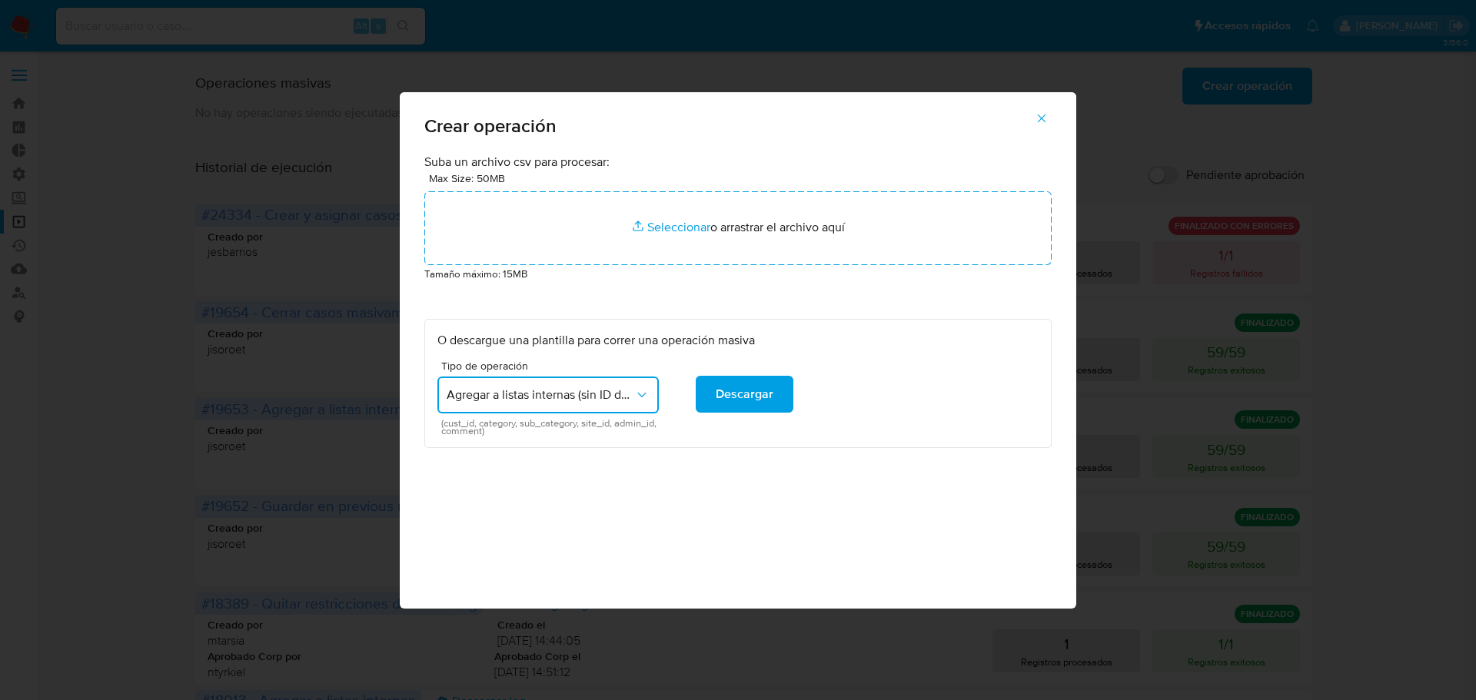
drag, startPoint x: 445, startPoint y: 423, endPoint x: 477, endPoint y: 425, distance: 32.3
click at [477, 425] on span "(cust_id, category, sub_category, site_id, admin_id, comment)" at bounding box center [551, 427] width 221 height 15
click at [511, 407] on button "Agregar a listas internas (sin ID de caso)" at bounding box center [547, 395] width 221 height 37
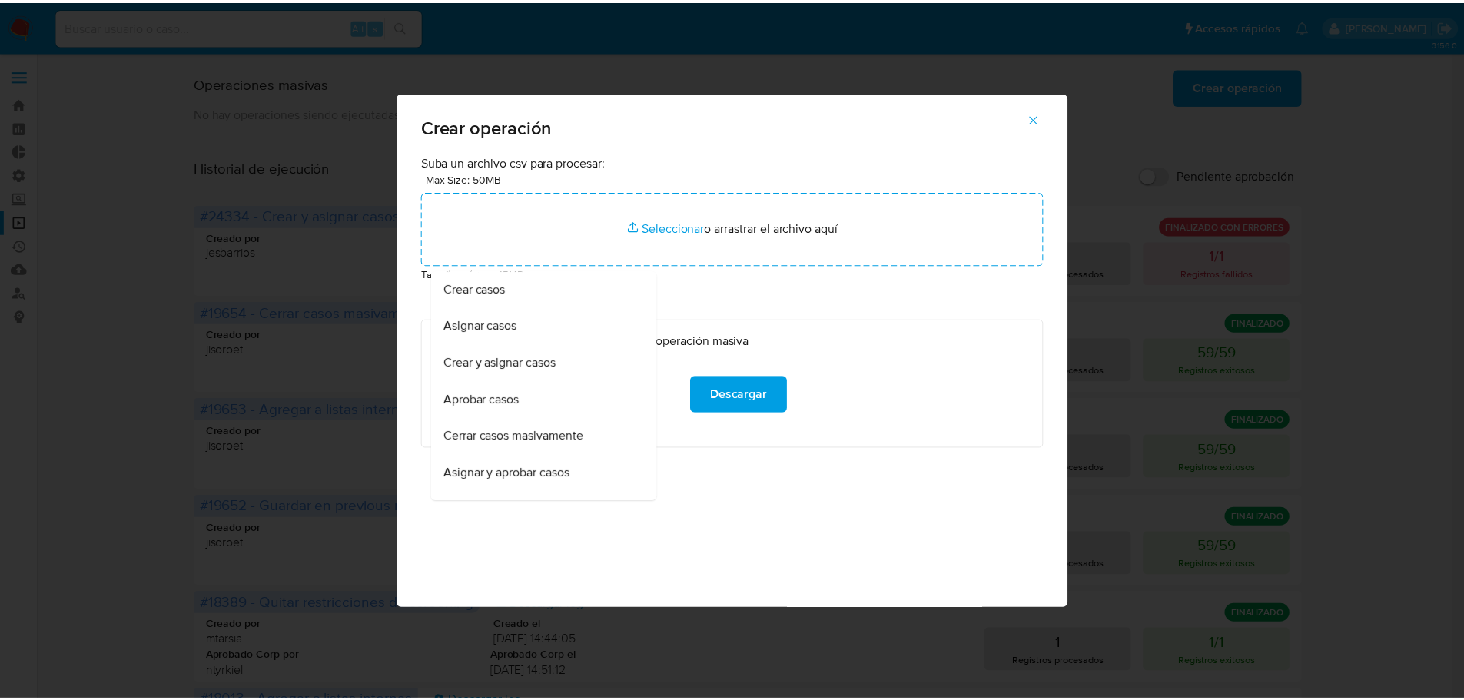
scroll to position [206, 0]
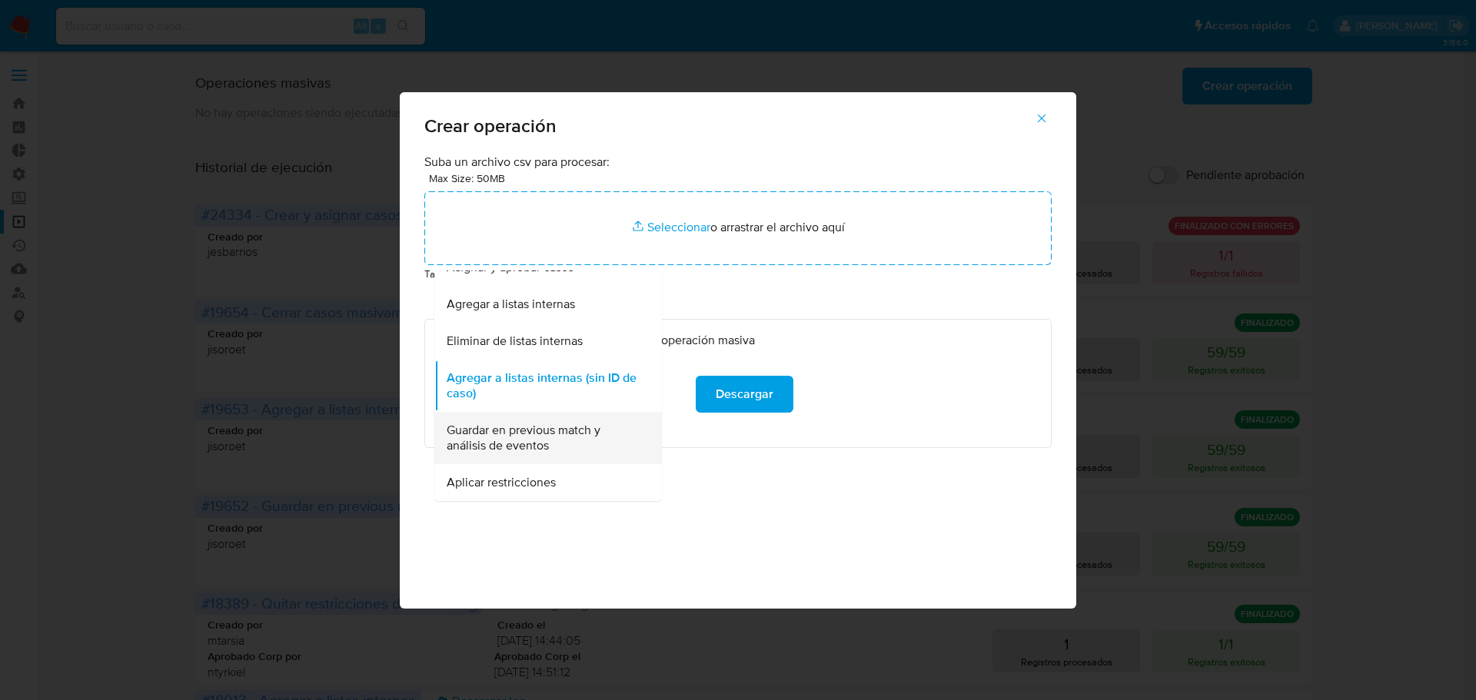
click at [602, 428] on span "Guardar en previous match y análisis de eventos" at bounding box center [544, 438] width 194 height 31
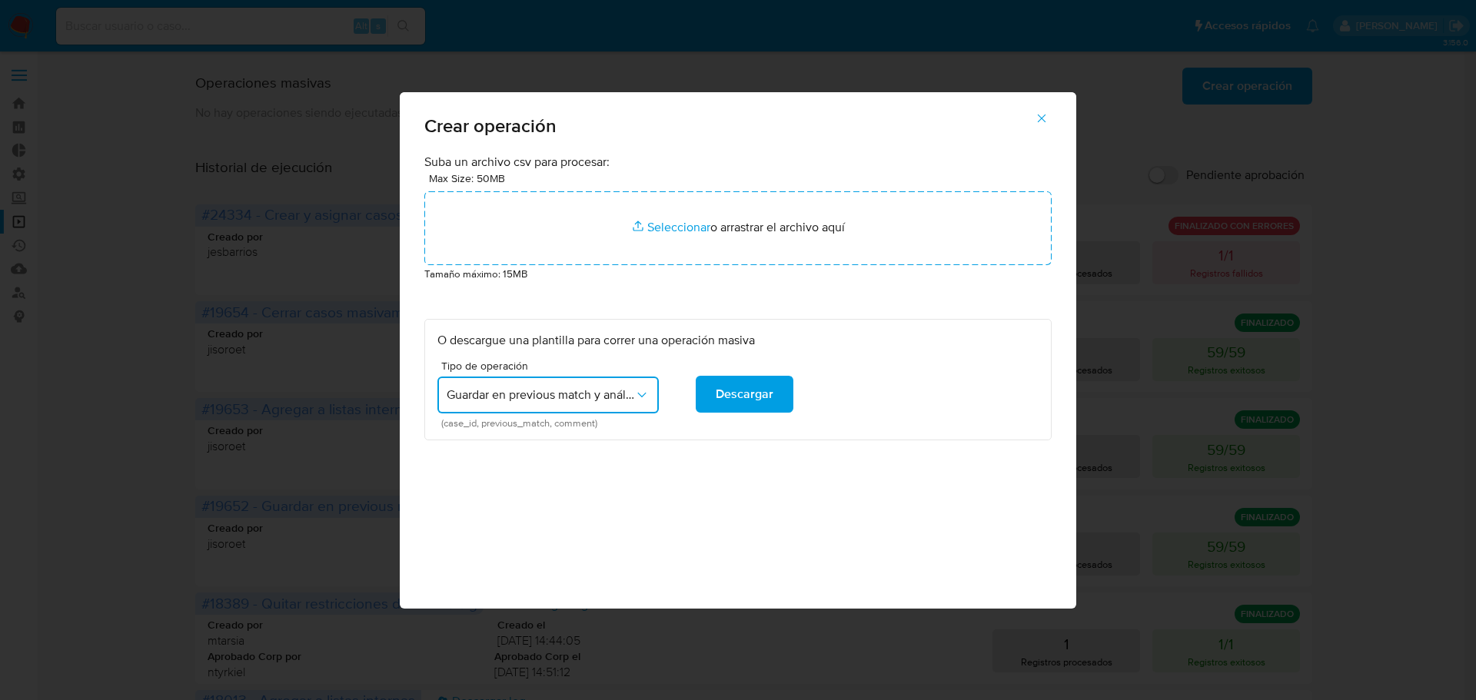
drag, startPoint x: 442, startPoint y: 423, endPoint x: 483, endPoint y: 427, distance: 41.6
click at [483, 427] on span "(case_id, previous_match, comment)" at bounding box center [551, 424] width 221 height 8
click at [623, 424] on span "(case_id, previous_match, comment)" at bounding box center [551, 424] width 221 height 8
click at [1041, 123] on icon "button" at bounding box center [1042, 118] width 14 height 14
